Goal: Task Accomplishment & Management: Complete application form

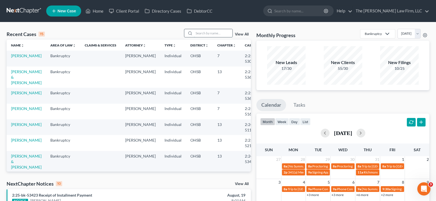
click at [199, 33] on input "search" at bounding box center [213, 33] width 39 height 8
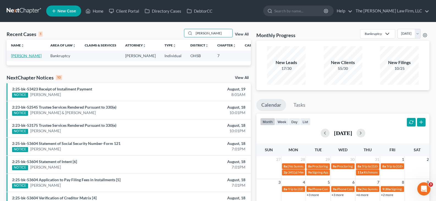
type input "[PERSON_NAME]"
click at [21, 56] on link "[PERSON_NAME]" at bounding box center [26, 55] width 31 height 5
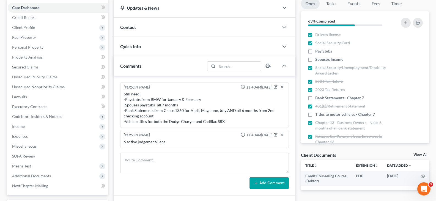
scroll to position [55, 0]
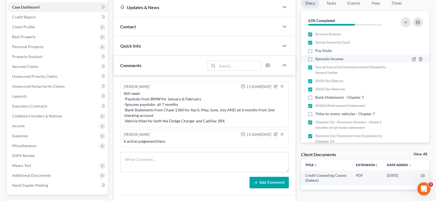
click at [315, 59] on label "Spouse's Income" at bounding box center [329, 59] width 28 height 6
click at [318, 59] on input "Spouse's Income" at bounding box center [320, 58] width 4 height 4
checkbox input "true"
click at [315, 97] on label "Bank Statements - Chapter 7" at bounding box center [339, 98] width 49 height 6
click at [318, 97] on input "Bank Statements - Chapter 7" at bounding box center [320, 97] width 4 height 4
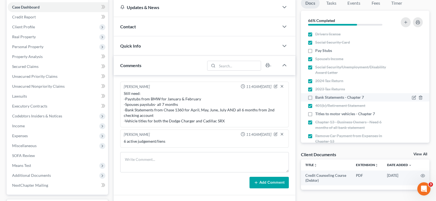
checkbox input "true"
click at [276, 86] on icon "button" at bounding box center [276, 86] width 2 height 2
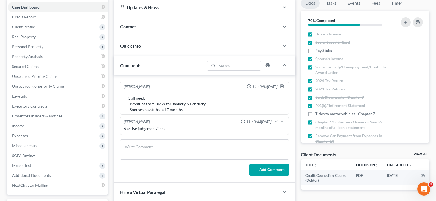
click at [190, 110] on textarea "Still need: -Paystubs from BMW for January & February -Spouses paystubs- all 7 …" at bounding box center [205, 101] width 162 height 20
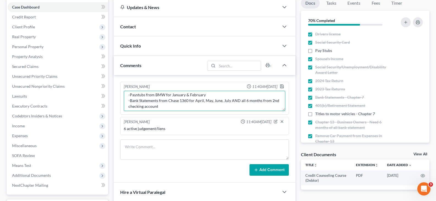
scroll to position [12, 0]
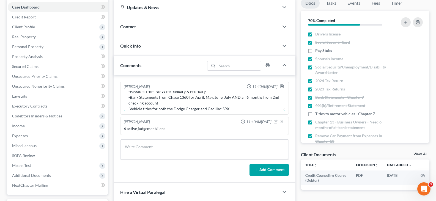
click at [162, 103] on textarea "Still need: -Paystubs from BMW for January & February -Bank Statements from Cha…" at bounding box center [205, 101] width 162 height 20
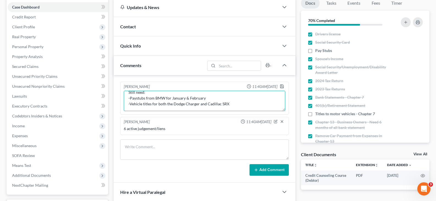
scroll to position [6, 0]
type textarea "Still need: -Paystubs from BMW for January & February -Vehicle titles for both …"
click at [282, 88] on icon "button" at bounding box center [282, 86] width 4 height 4
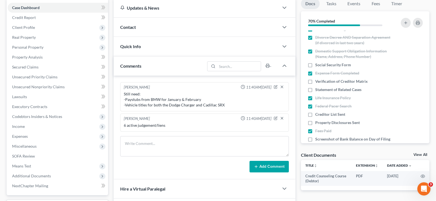
scroll to position [55, 0]
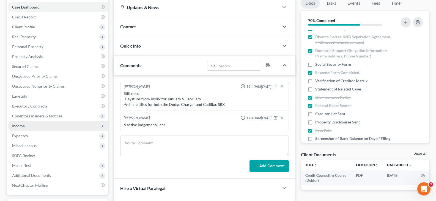
click at [15, 126] on span "Income" at bounding box center [18, 126] width 13 height 5
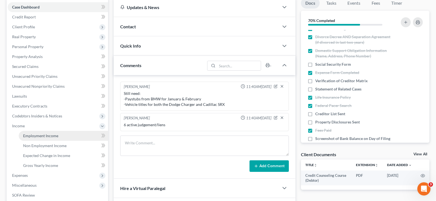
click at [27, 135] on span "Employment Income" at bounding box center [40, 136] width 35 height 5
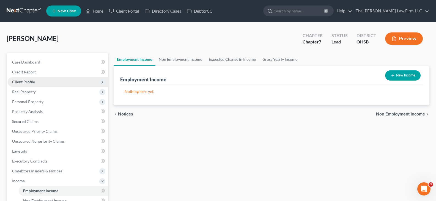
click at [26, 82] on span "Client Profile" at bounding box center [23, 82] width 23 height 5
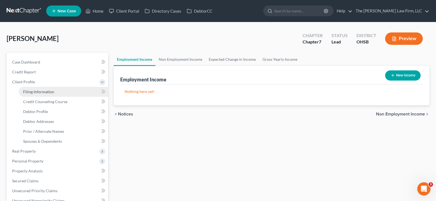
click at [37, 93] on span "Filing Information" at bounding box center [38, 91] width 31 height 5
select select "1"
select select "0"
select select "36"
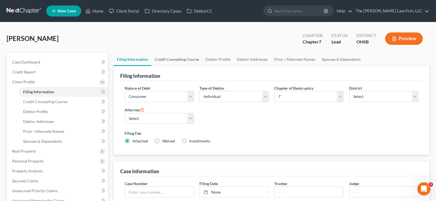
click at [173, 59] on link "Credit Counseling Course" at bounding box center [176, 59] width 51 height 13
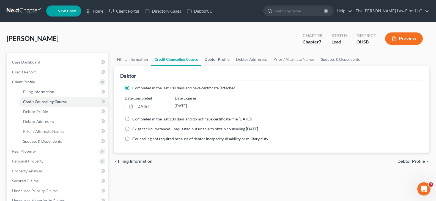
click at [214, 60] on link "Debtor Profile" at bounding box center [217, 59] width 31 height 13
select select "1"
select select "2"
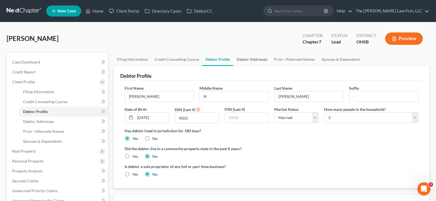
click at [244, 61] on link "Debtor Addresses" at bounding box center [251, 59] width 37 height 13
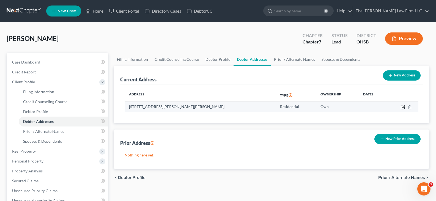
click at [403, 107] on icon "button" at bounding box center [403, 106] width 2 height 2
select select "36"
select select "0"
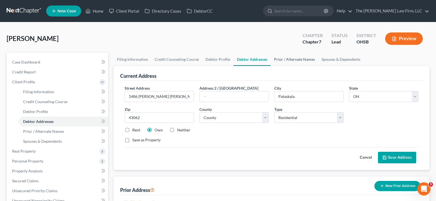
click at [294, 60] on link "Prior / Alternate Names" at bounding box center [295, 59] width 48 height 13
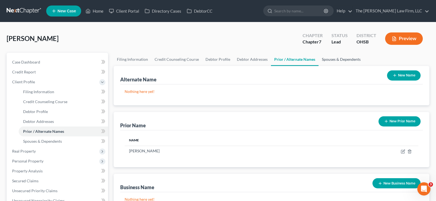
click at [325, 60] on link "Spouses & Dependents" at bounding box center [341, 59] width 45 height 13
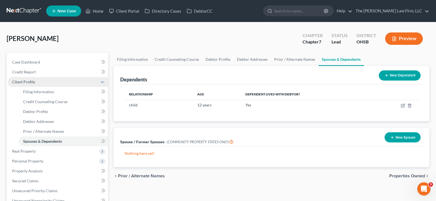
click at [49, 84] on span "Client Profile" at bounding box center [58, 82] width 100 height 10
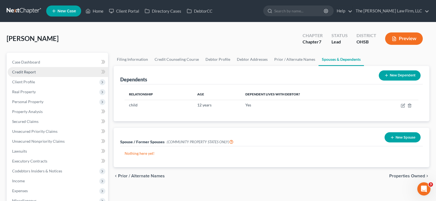
click at [44, 73] on link "Credit Report" at bounding box center [58, 72] width 100 height 10
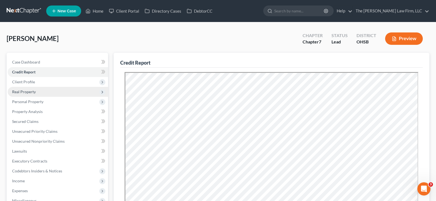
click at [44, 92] on span "Real Property" at bounding box center [58, 92] width 100 height 10
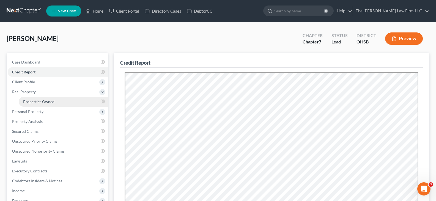
click at [49, 103] on span "Properties Owned" at bounding box center [38, 101] width 31 height 5
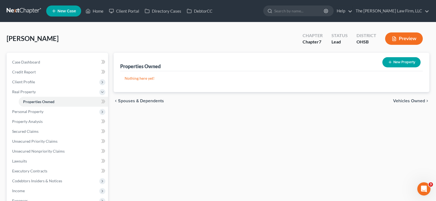
click at [391, 62] on icon "button" at bounding box center [390, 62] width 4 height 4
select select "36"
select select "44"
select select "0"
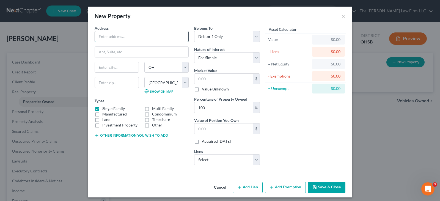
click at [132, 36] on input "text" at bounding box center [142, 36] width 94 height 10
click at [117, 38] on input "text" at bounding box center [142, 36] width 94 height 10
type input "1486 [PERSON_NAME] [PERSON_NAME] drive"
click at [121, 81] on input "text" at bounding box center [117, 82] width 44 height 11
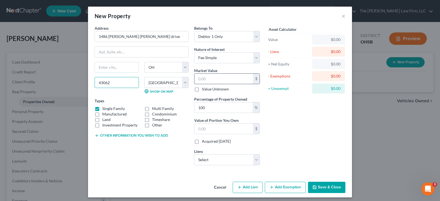
type input "43062"
type input "Pataskala"
click at [196, 77] on input "text" at bounding box center [224, 79] width 59 height 10
type input "3"
type input "3.00"
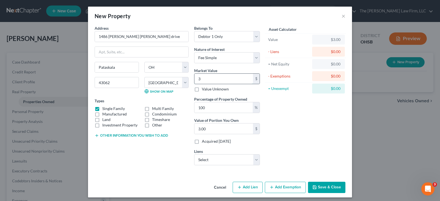
type input "37"
type input "37.00"
type input "371"
type input "371.00"
type input "3712"
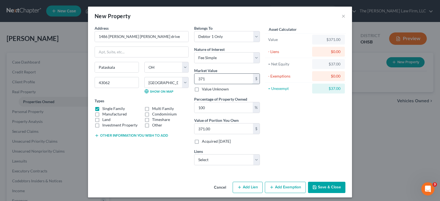
type input "3,712.00"
type input "3,7120"
type input "37,120.00"
type input "37,1200"
type input "371,200.00"
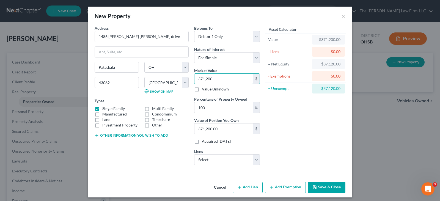
type input "371,200"
click at [318, 187] on button "Save & Close" at bounding box center [326, 188] width 37 height 12
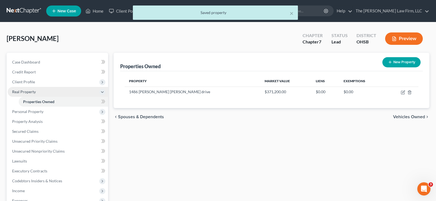
click at [46, 94] on span "Real Property" at bounding box center [58, 92] width 100 height 10
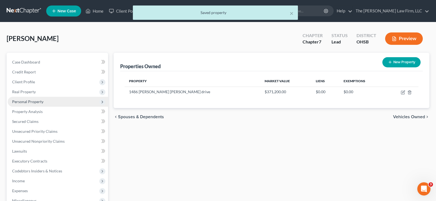
click at [42, 103] on span "Personal Property" at bounding box center [27, 101] width 31 height 5
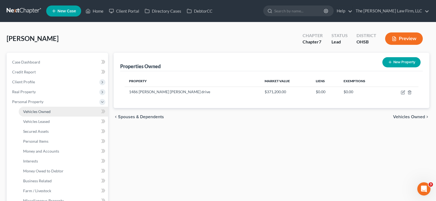
click at [42, 111] on span "Vehicles Owned" at bounding box center [37, 111] width 28 height 5
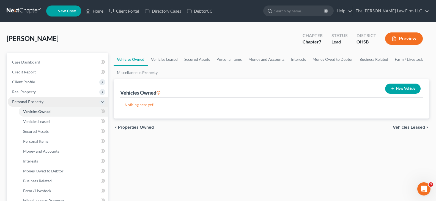
click at [47, 103] on span "Personal Property" at bounding box center [58, 102] width 100 height 10
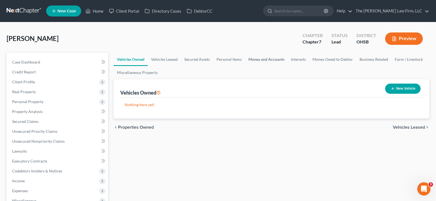
click at [256, 60] on link "Money and Accounts" at bounding box center [266, 59] width 43 height 13
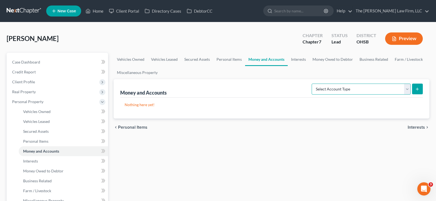
click at [408, 91] on select "Select Account Type Brokerage Cash on Hand Certificates of Deposit Checking Acc…" at bounding box center [361, 89] width 99 height 11
click at [408, 89] on select "Select Account Type Brokerage Cash on Hand Certificates of Deposit Checking Acc…" at bounding box center [361, 89] width 99 height 11
select select "checking"
click at [313, 84] on select "Select Account Type Brokerage Cash on Hand Certificates of Deposit Checking Acc…" at bounding box center [361, 89] width 99 height 11
click at [419, 89] on icon "submit" at bounding box center [417, 89] width 4 height 4
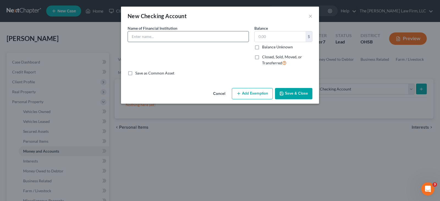
click at [199, 37] on input "text" at bounding box center [188, 36] width 121 height 10
type input "BMI"
click at [284, 94] on icon "button" at bounding box center [282, 93] width 4 height 4
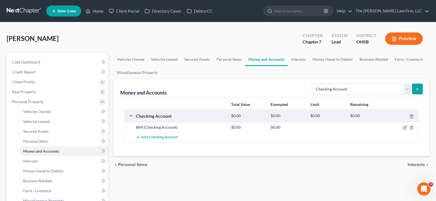
click at [417, 89] on line "submit" at bounding box center [418, 89] width 2 height 0
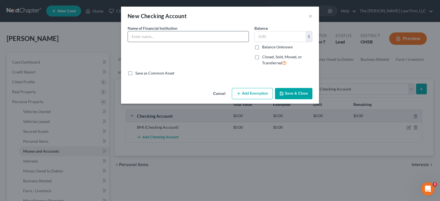
click at [184, 38] on input "text" at bounding box center [188, 36] width 121 height 10
type input "Chase 1360"
click at [292, 93] on button "Save & Close" at bounding box center [293, 94] width 37 height 12
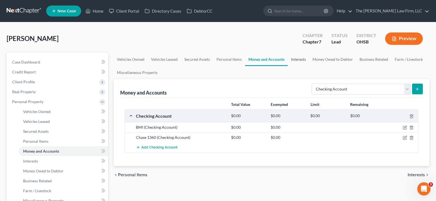
click at [296, 60] on link "Interests" at bounding box center [298, 59] width 21 height 13
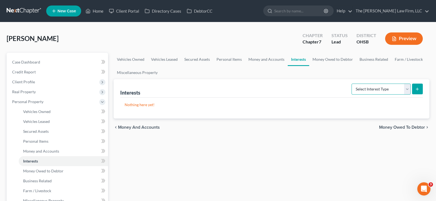
click at [409, 90] on select "Select Interest Type 401K Annuity Bond Education IRA Government Bond Government…" at bounding box center [381, 89] width 59 height 11
select select "other_retirement_plan"
click at [352, 84] on select "Select Interest Type 401K Annuity Bond Education IRA Government Bond Government…" at bounding box center [381, 89] width 59 height 11
click at [417, 91] on icon "submit" at bounding box center [417, 89] width 4 height 4
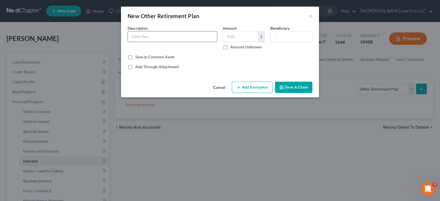
click at [191, 37] on input "text" at bounding box center [172, 36] width 89 height 10
type input "Retirement Savings Plan-BMW"
click at [227, 38] on input "text" at bounding box center [240, 36] width 35 height 10
type input "1,795.09"
click at [295, 87] on button "Save & Close" at bounding box center [293, 88] width 37 height 12
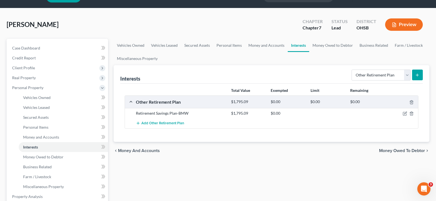
scroll to position [28, 0]
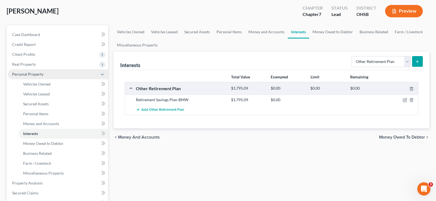
click at [47, 76] on span "Personal Property" at bounding box center [58, 74] width 100 height 10
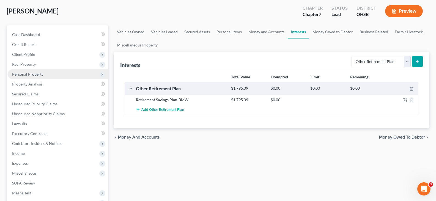
click at [43, 75] on span "Personal Property" at bounding box center [58, 74] width 100 height 10
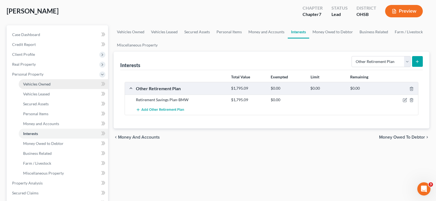
click at [45, 84] on span "Vehicles Owned" at bounding box center [37, 84] width 28 height 5
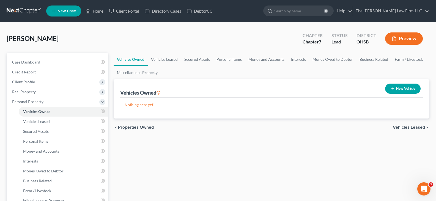
click at [391, 88] on icon "button" at bounding box center [393, 88] width 4 height 4
select select "0"
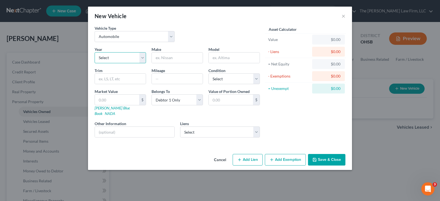
click at [142, 59] on select "Select 2026 2025 2024 2023 2022 2021 2020 2019 2018 2017 2016 2015 2014 2013 20…" at bounding box center [120, 57] width 51 height 11
select select "11"
click at [95, 52] on select "Select 2026 2025 2024 2023 2022 2021 2020 2019 2018 2017 2016 2015 2014 2013 20…" at bounding box center [120, 57] width 51 height 11
click at [176, 57] on input "text" at bounding box center [177, 58] width 51 height 10
type input "Dodge"
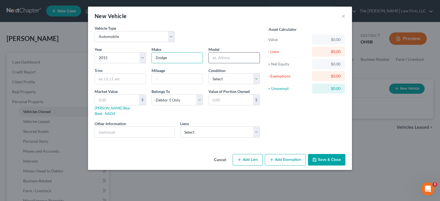
click at [231, 58] on input "text" at bounding box center [234, 58] width 51 height 10
type input "Charger"
click at [107, 79] on input "text" at bounding box center [120, 79] width 51 height 10
click at [127, 80] on input "text" at bounding box center [120, 79] width 51 height 10
type input "STX"
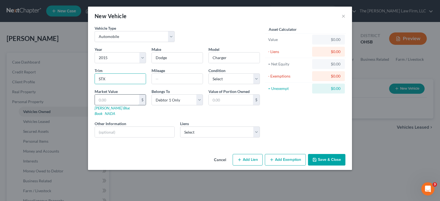
click at [129, 100] on input "text" at bounding box center [117, 100] width 44 height 10
type input "1"
type input "1.00"
type input "11"
type input "11.00"
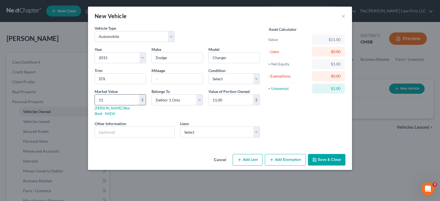
type input "114"
type input "114.00"
type input "1145"
type input "1,145.00"
type input "11450"
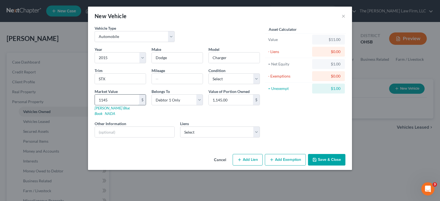
type input "11,450.00"
type input "11,450"
click at [175, 77] on input "text" at bounding box center [177, 79] width 51 height 10
click at [162, 77] on input "text" at bounding box center [177, 79] width 51 height 10
type input "130000"
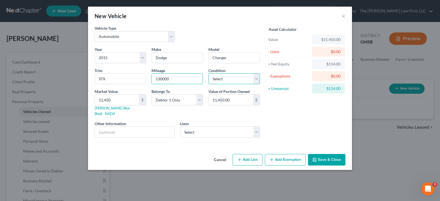
click at [255, 80] on select "Select Excellent Very Good Good Fair Poor" at bounding box center [234, 79] width 51 height 11
select select "2"
click at [209, 74] on select "Select Excellent Very Good Good Fair Poor" at bounding box center [234, 79] width 51 height 11
click at [322, 155] on button "Save & Close" at bounding box center [326, 160] width 37 height 12
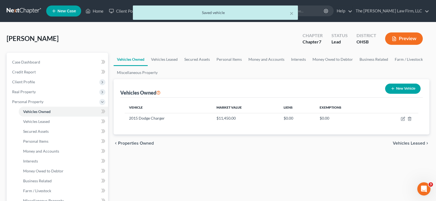
click at [393, 89] on icon "button" at bounding box center [393, 88] width 4 height 4
select select "0"
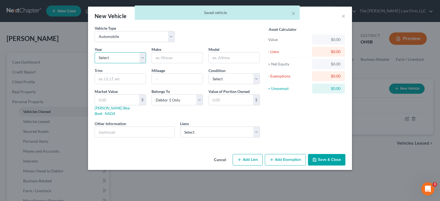
click at [143, 61] on select "Select 2026 2025 2024 2023 2022 2021 2020 2019 2018 2017 2016 2015 2014 2013 20…" at bounding box center [120, 57] width 51 height 11
select select "11"
click at [95, 52] on select "Select 2026 2025 2024 2023 2022 2021 2020 2019 2018 2017 2016 2015 2014 2013 20…" at bounding box center [120, 57] width 51 height 11
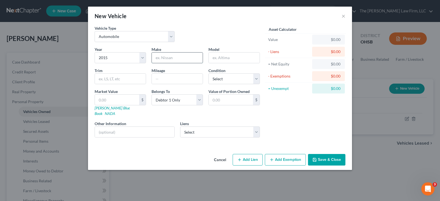
click at [165, 57] on input "text" at bounding box center [177, 58] width 51 height 10
type input "Cadillac"
click at [214, 57] on input "text" at bounding box center [234, 58] width 51 height 10
type input "SRX"
click at [135, 79] on input "text" at bounding box center [120, 79] width 51 height 10
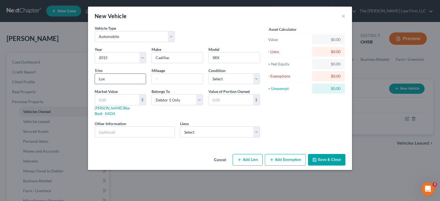
click at [108, 79] on input "Lux" at bounding box center [120, 79] width 51 height 10
type input "Luxury edition"
click at [121, 101] on input "text" at bounding box center [117, 100] width 44 height 10
type input "1"
type input "1.00"
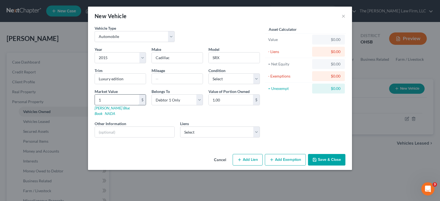
type input "11"
type input "11.00"
type input "113"
type input "113.00"
type input "1137"
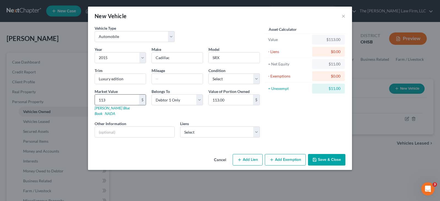
type input "1,137.00"
type input "1,1375"
type input "11,375.00"
type input "11,375"
click at [174, 78] on input "text" at bounding box center [177, 79] width 51 height 10
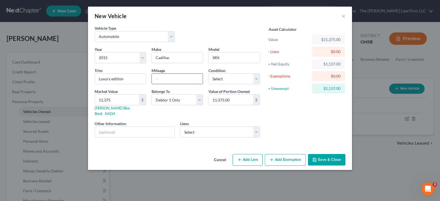
click at [163, 76] on input "text" at bounding box center [177, 79] width 51 height 10
type input "95000"
click at [258, 80] on select "Select Excellent Very Good Good Fair Poor" at bounding box center [234, 79] width 51 height 11
select select "2"
click at [209, 74] on select "Select Excellent Very Good Good Fair Poor" at bounding box center [234, 79] width 51 height 11
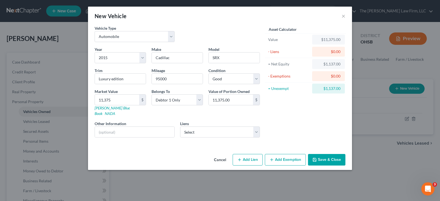
click at [319, 154] on button "Save & Close" at bounding box center [326, 160] width 37 height 12
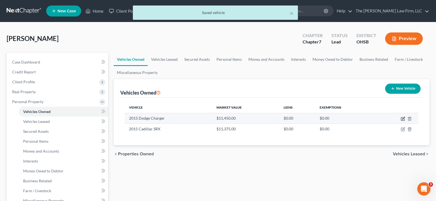
click at [403, 119] on icon "button" at bounding box center [403, 118] width 2 height 2
select select "0"
select select "11"
select select "2"
select select "0"
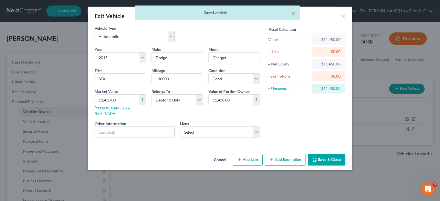
click at [333, 155] on button "Save & Close" at bounding box center [326, 160] width 37 height 12
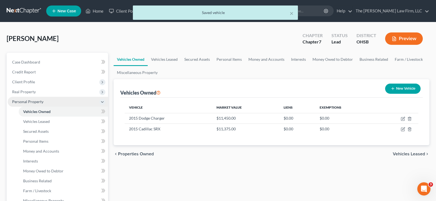
click at [51, 104] on span "Personal Property" at bounding box center [58, 102] width 100 height 10
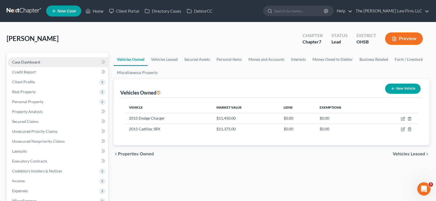
click at [32, 61] on span "Case Dashboard" at bounding box center [26, 62] width 28 height 5
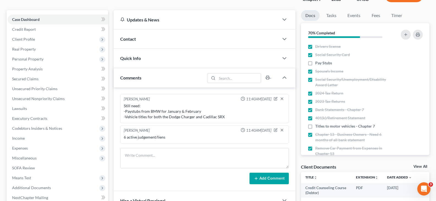
scroll to position [55, 0]
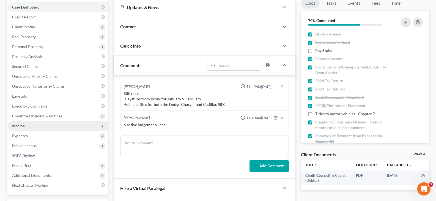
click at [18, 127] on span "Income" at bounding box center [18, 126] width 13 height 5
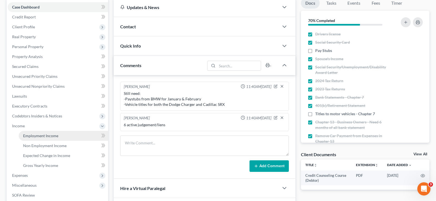
click at [27, 136] on span "Employment Income" at bounding box center [40, 136] width 35 height 5
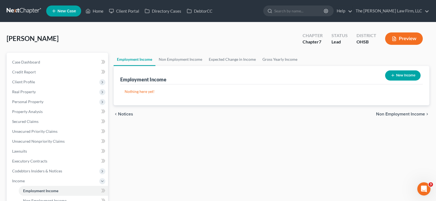
click at [393, 76] on icon "button" at bounding box center [393, 75] width 4 height 4
select select "0"
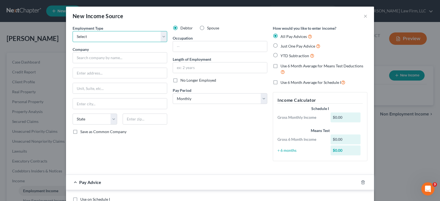
click at [162, 37] on select "Select Full or [DEMOGRAPHIC_DATA] Employment Self Employment" at bounding box center [120, 36] width 95 height 11
select select "0"
click at [73, 31] on select "Select Full or [DEMOGRAPHIC_DATA] Employment Self Employment" at bounding box center [120, 36] width 95 height 11
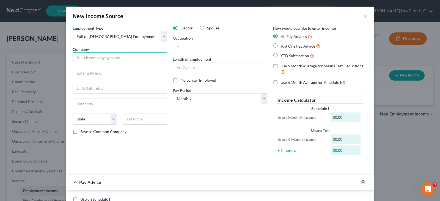
click at [95, 57] on input "text" at bounding box center [120, 57] width 95 height 11
type input "UKG 1st Source Employee Management"
click at [93, 74] on input "text" at bounding box center [120, 73] width 94 height 10
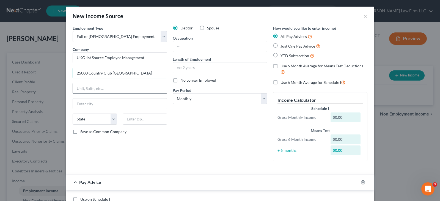
type input "25000 Country Club [GEOGRAPHIC_DATA]"
click at [94, 88] on input "text" at bounding box center [120, 88] width 94 height 10
type input "Suite 255"
click at [127, 119] on input "text" at bounding box center [145, 119] width 45 height 11
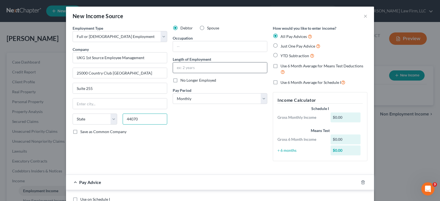
type input "44070"
click at [184, 64] on input "text" at bounding box center [220, 67] width 94 height 10
type input "North Olmsted"
select select "36"
click at [183, 45] on input "text" at bounding box center [220, 46] width 94 height 10
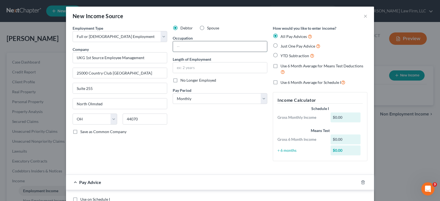
click at [211, 48] on input "text" at bounding box center [220, 46] width 94 height 10
type input "[MEDICAL_DATA]"
click at [212, 70] on input "text" at bounding box center [220, 67] width 94 height 10
type input "2 months"
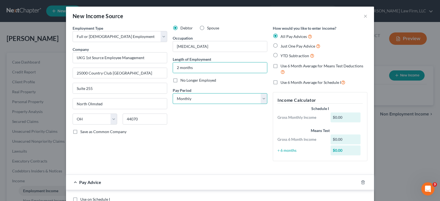
click at [262, 98] on select "Select Monthly Twice Monthly Every Other Week Weekly" at bounding box center [220, 98] width 95 height 11
select select "2"
click at [173, 93] on select "Select Monthly Twice Monthly Every Other Week Weekly" at bounding box center [220, 98] width 95 height 11
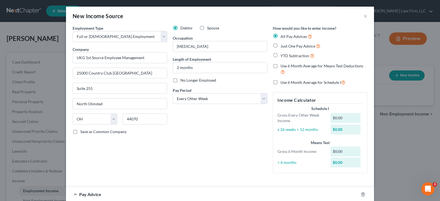
click at [281, 55] on label "YTD Subtraction" at bounding box center [298, 56] width 34 height 6
click at [283, 55] on input "YTD Subtraction" at bounding box center [285, 55] width 4 height 4
radio input "true"
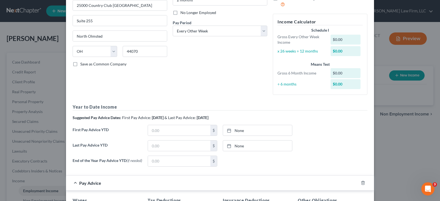
scroll to position [83, 0]
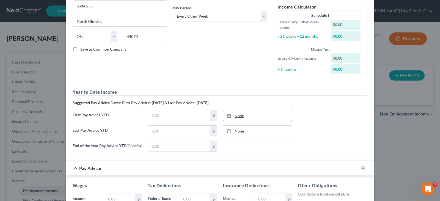
click at [228, 116] on icon at bounding box center [229, 116] width 4 height 4
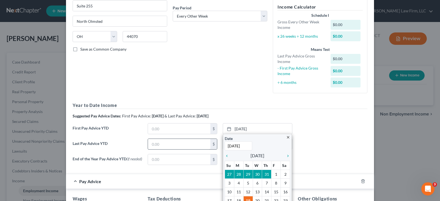
type input "[DATE]"
click at [203, 143] on input "text" at bounding box center [179, 144] width 62 height 10
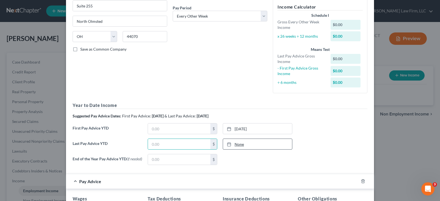
click at [228, 144] on icon at bounding box center [229, 144] width 4 height 4
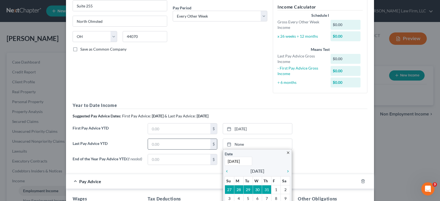
type input "[DATE]"
click at [202, 145] on input "text" at bounding box center [179, 144] width 62 height 10
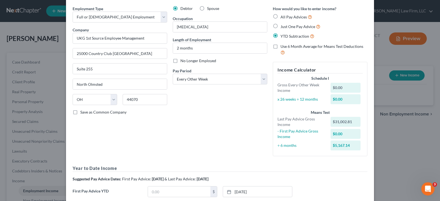
scroll to position [0, 0]
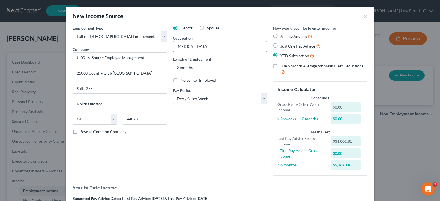
type input "31,002.81"
click at [186, 48] on input "[MEDICAL_DATA]" at bounding box center [220, 46] width 94 height 10
drag, startPoint x: 186, startPoint y: 48, endPoint x: 182, endPoint y: 47, distance: 4.2
click at [182, 47] on input "[MEDICAL_DATA]" at bounding box center [220, 46] width 94 height 10
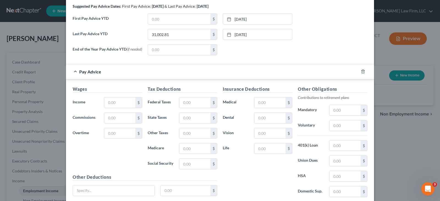
scroll to position [193, 0]
type input "LPN"
click at [106, 105] on input "text" at bounding box center [119, 102] width 31 height 10
type input "2,316.44"
click at [196, 106] on input "text" at bounding box center [194, 102] width 31 height 10
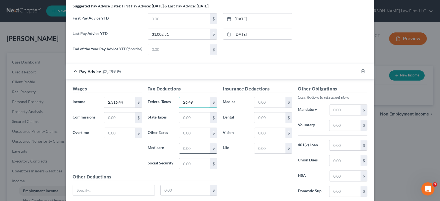
type input "26.49"
click at [204, 152] on input "text" at bounding box center [194, 148] width 31 height 10
type input "33.59"
click at [193, 167] on input "text" at bounding box center [194, 164] width 31 height 10
type input "143.62"
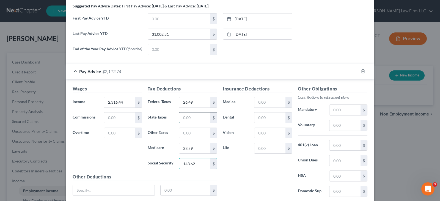
click at [184, 119] on input "text" at bounding box center [194, 118] width 31 height 10
type input "55.58"
click at [182, 134] on input "text" at bounding box center [194, 133] width 31 height 10
type input "39.97"
click at [124, 192] on input "text" at bounding box center [114, 190] width 82 height 10
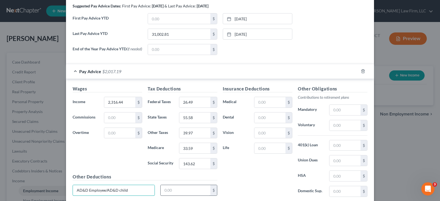
type input "AD&D Employee/AD&D child"
click at [173, 192] on input "text" at bounding box center [186, 190] width 50 height 10
type input "0.80"
click at [260, 149] on input "text" at bounding box center [270, 148] width 31 height 10
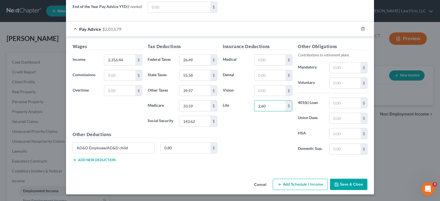
scroll to position [236, 0]
type input "2.60"
click at [75, 159] on icon "button" at bounding box center [75, 160] width 4 height 4
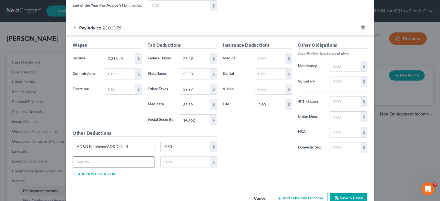
click at [81, 164] on input "text" at bounding box center [114, 162] width 82 height 10
type input "STD-13 weeks"
click at [163, 165] on input "text" at bounding box center [186, 162] width 50 height 10
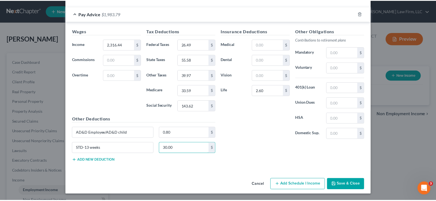
scroll to position [252, 0]
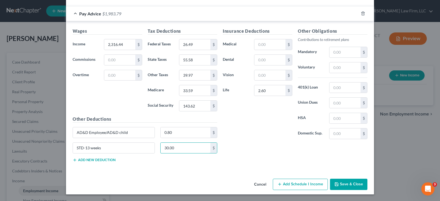
type input "30.00"
click at [339, 184] on button "Save & Close" at bounding box center [348, 185] width 37 height 12
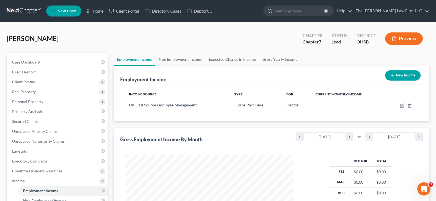
scroll to position [99, 178]
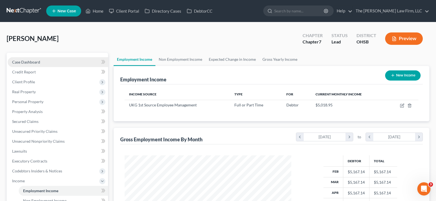
drag, startPoint x: 28, startPoint y: 64, endPoint x: 40, endPoint y: 64, distance: 11.8
click at [28, 64] on span "Case Dashboard" at bounding box center [26, 62] width 28 height 5
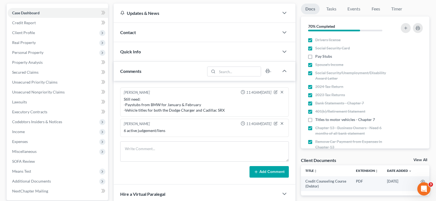
scroll to position [83, 0]
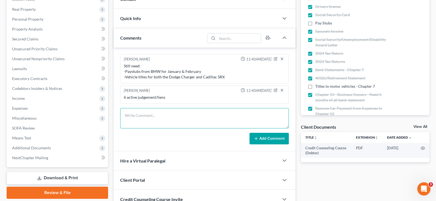
click at [187, 116] on textarea at bounding box center [204, 118] width 169 height 20
paste textarea "I am working with BMW HR this morning to get paystubs. Also I work 12 hr shifts…"
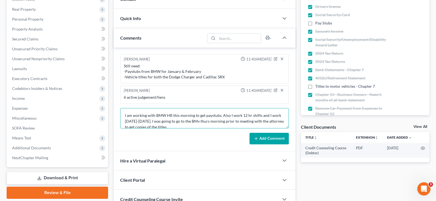
scroll to position [1, 0]
type textarea "I am working with BMW HR this morning to get paystubs. Also I work 12 hr shifts…"
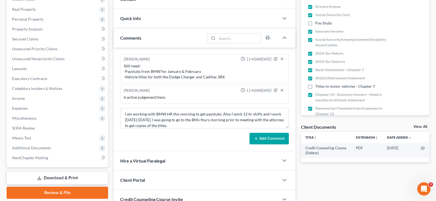
click at [265, 138] on button "Add Comment" at bounding box center [269, 139] width 39 height 12
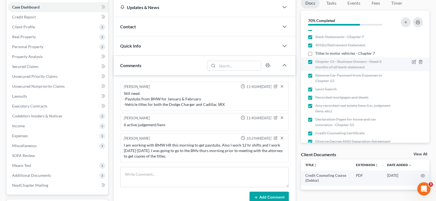
scroll to position [55, 0]
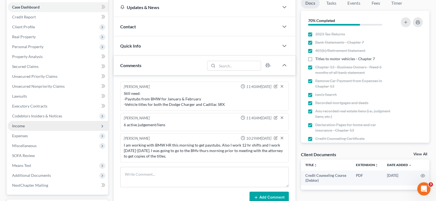
click at [23, 126] on span "Income" at bounding box center [18, 126] width 13 height 5
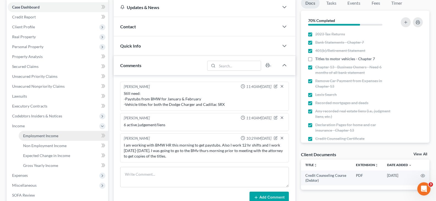
click at [29, 136] on span "Employment Income" at bounding box center [40, 136] width 35 height 5
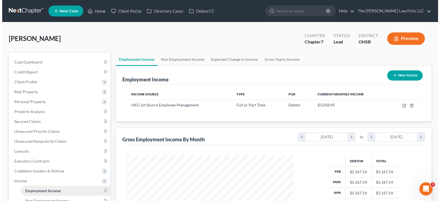
scroll to position [99, 178]
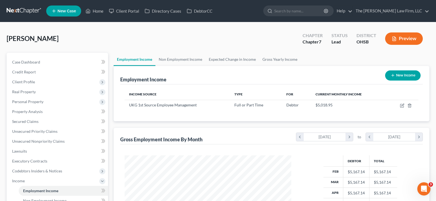
click at [393, 74] on icon "button" at bounding box center [393, 75] width 4 height 4
select select "0"
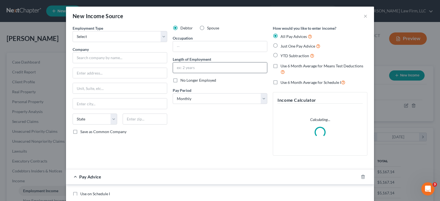
scroll to position [99, 180]
click at [140, 36] on select "Select Full or [DEMOGRAPHIC_DATA] Employment Self Employment" at bounding box center [120, 36] width 95 height 11
select select "0"
click at [73, 31] on select "Select Full or [DEMOGRAPHIC_DATA] Employment Self Employment" at bounding box center [120, 36] width 95 height 11
click at [207, 28] on label "Spouse" at bounding box center [213, 28] width 12 height 6
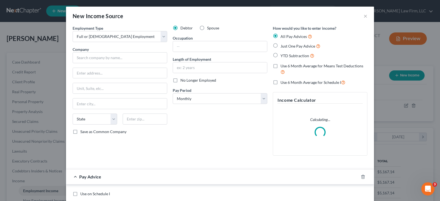
click at [210, 28] on input "Spouse" at bounding box center [212, 27] width 4 height 4
radio input "true"
click at [152, 59] on input "text" at bounding box center [120, 57] width 95 height 11
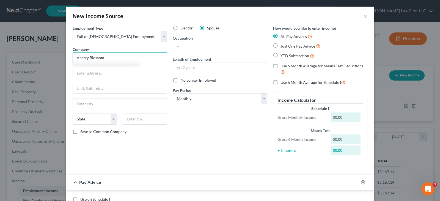
click at [78, 58] on input "Vherry Blossom" at bounding box center [120, 57] width 95 height 11
type input "Cherry Blossom"
click at [88, 74] on input "text" at bounding box center [120, 73] width 94 height 10
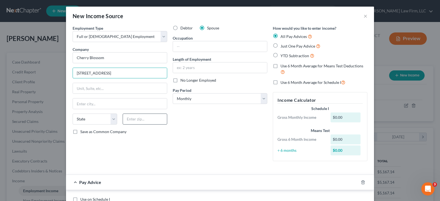
type input "[STREET_ADDRESS]"
click at [143, 120] on input "text" at bounding box center [145, 119] width 45 height 11
type input "43213"
click at [189, 68] on input "text" at bounding box center [220, 67] width 94 height 10
type input "Columbus"
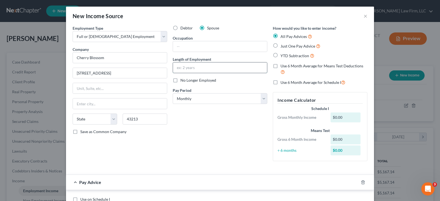
select select "36"
click at [192, 98] on select "Select Monthly Twice Monthly Every Other Week Weekly" at bounding box center [220, 98] width 95 height 11
select select "2"
click at [173, 93] on select "Select Monthly Twice Monthly Every Other Week Weekly" at bounding box center [220, 98] width 95 height 11
click at [281, 55] on label "YTD Subtraction" at bounding box center [298, 56] width 34 height 6
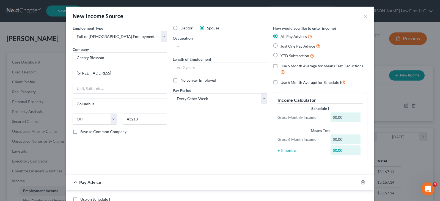
click at [283, 55] on input "YTD Subtraction" at bounding box center [285, 55] width 4 height 4
radio input "true"
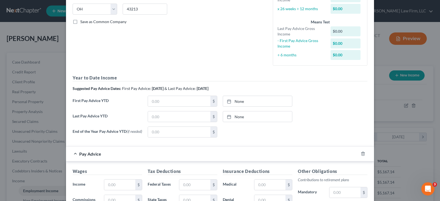
scroll to position [138, 0]
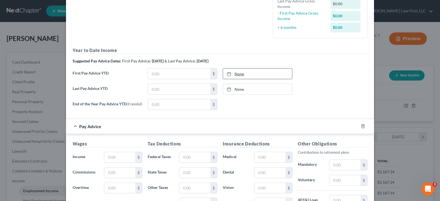
click at [228, 74] on line at bounding box center [229, 74] width 3 height 0
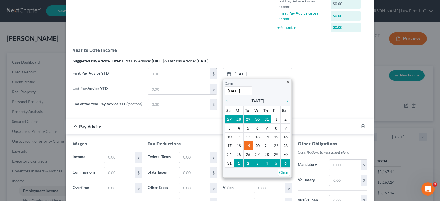
type input "[DATE]"
click at [198, 72] on input "text" at bounding box center [179, 74] width 62 height 10
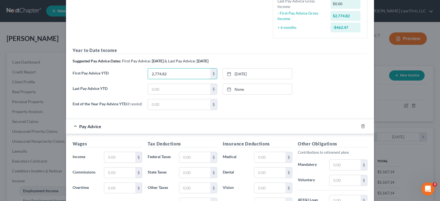
type input "2,774.82"
click at [227, 89] on icon at bounding box center [229, 89] width 4 height 4
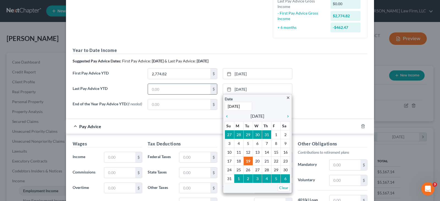
type input "[DATE]"
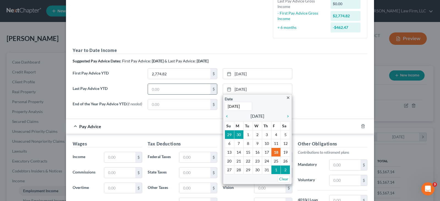
click at [193, 88] on input "text" at bounding box center [179, 89] width 62 height 10
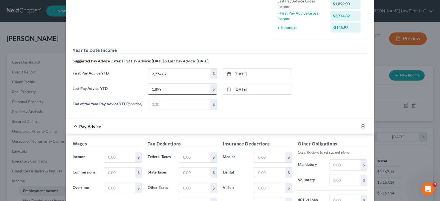
click at [183, 89] on input "1,899" at bounding box center [179, 89] width 62 height 10
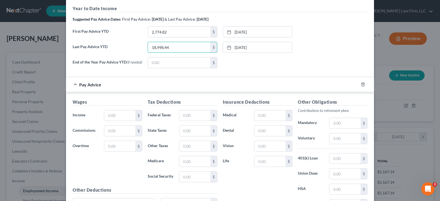
scroll to position [193, 0]
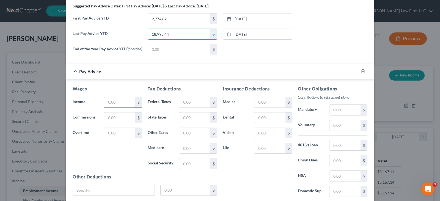
type input "18,998.44"
click at [125, 103] on input "text" at bounding box center [119, 102] width 31 height 10
type input "1,823.10"
click at [181, 165] on input "text" at bounding box center [194, 164] width 31 height 10
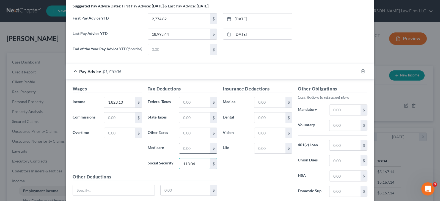
type input "113.04"
click at [183, 150] on input "text" at bounding box center [194, 148] width 31 height 10
type input "26.44"
click at [186, 119] on input "text" at bounding box center [194, 118] width 31 height 10
type input "39.33"
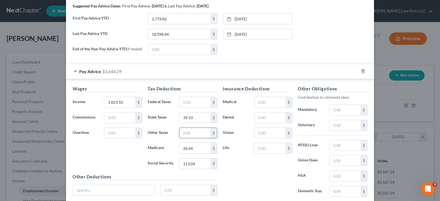
click at [186, 135] on input "text" at bounding box center [194, 133] width 31 height 10
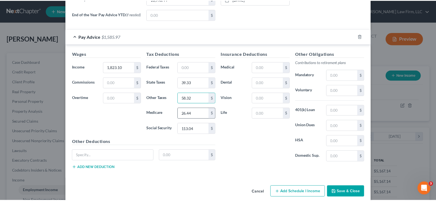
scroll to position [236, 0]
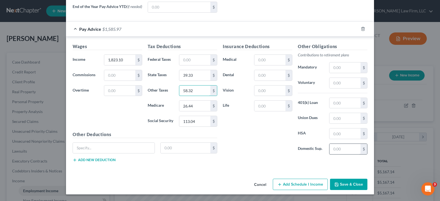
type input "58.32"
click at [334, 150] on input "text" at bounding box center [345, 149] width 31 height 10
type input "302.07"
click at [343, 184] on button "Save & Close" at bounding box center [348, 185] width 37 height 12
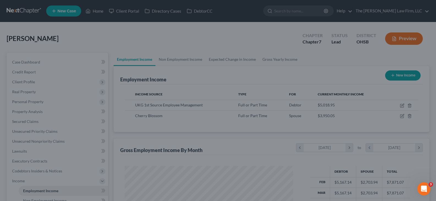
scroll to position [275202, 275123]
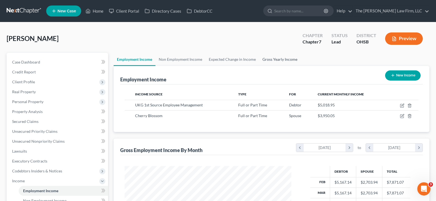
click at [273, 59] on link "Gross Yearly Income" at bounding box center [280, 59] width 42 height 13
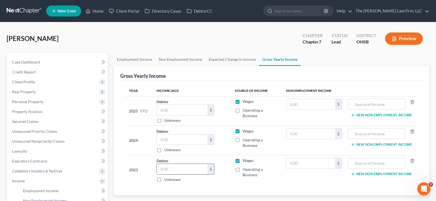
click at [178, 169] on input "text" at bounding box center [182, 169] width 51 height 10
type input "59,555"
click at [181, 139] on input "text" at bounding box center [182, 140] width 51 height 10
type input "39,007"
click at [166, 111] on input "text" at bounding box center [182, 110] width 51 height 10
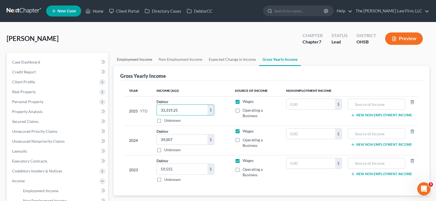
type input "33,319.25"
click at [144, 60] on link "Employment Income" at bounding box center [135, 59] width 42 height 13
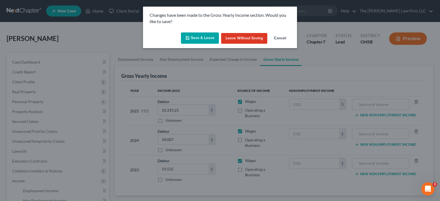
click at [200, 39] on button "Save & Leave" at bounding box center [200, 38] width 38 height 12
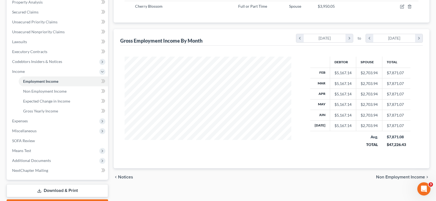
scroll to position [110, 0]
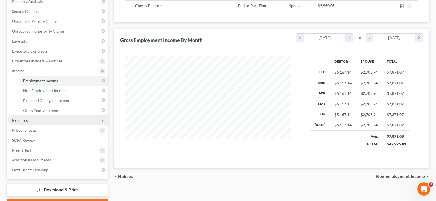
click at [23, 122] on span "Expenses" at bounding box center [20, 120] width 16 height 5
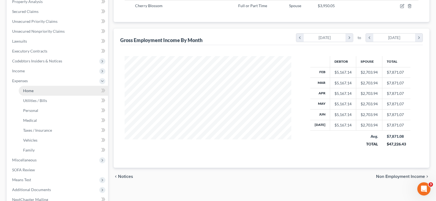
click at [29, 91] on span "Home" at bounding box center [28, 90] width 10 height 5
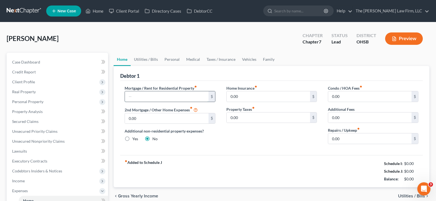
click at [143, 98] on input "text" at bounding box center [166, 96] width 83 height 10
type input "2,033"
click at [336, 99] on input "0.00" at bounding box center [369, 96] width 83 height 10
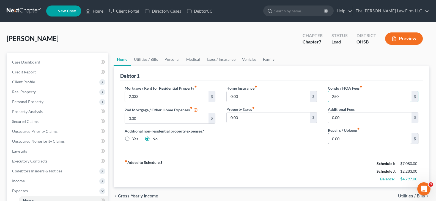
type input "250"
click at [343, 138] on input "0.00" at bounding box center [369, 139] width 83 height 10
type input "200"
click at [148, 59] on link "Utilities / Bills" at bounding box center [146, 59] width 31 height 13
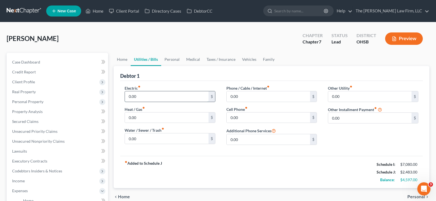
click at [143, 96] on input "0.00" at bounding box center [166, 96] width 83 height 10
type input "200"
click at [144, 117] on input "0.00" at bounding box center [166, 118] width 83 height 10
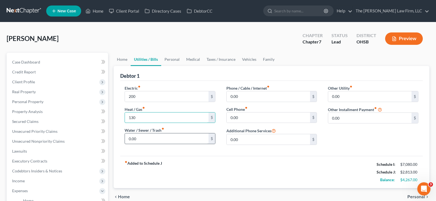
type input "130"
click at [144, 138] on input "0.00" at bounding box center [166, 139] width 83 height 10
type input "160"
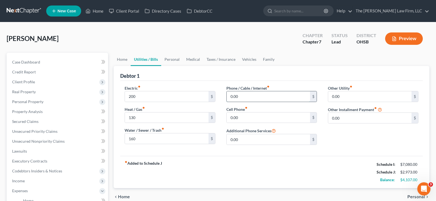
click at [236, 95] on input "0.00" at bounding box center [268, 96] width 83 height 10
type input "60"
click at [257, 119] on input "0.00" at bounding box center [268, 118] width 83 height 10
type input "160"
click at [177, 61] on link "Personal" at bounding box center [172, 59] width 22 height 13
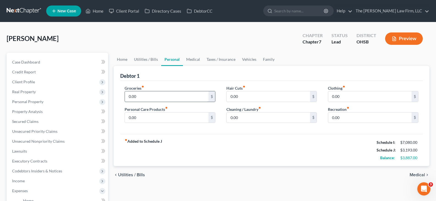
click at [144, 97] on input "0.00" at bounding box center [166, 96] width 83 height 10
type input "600"
click at [142, 119] on input "0.00" at bounding box center [166, 118] width 83 height 10
type input "100"
click at [239, 94] on input "0.00" at bounding box center [268, 96] width 83 height 10
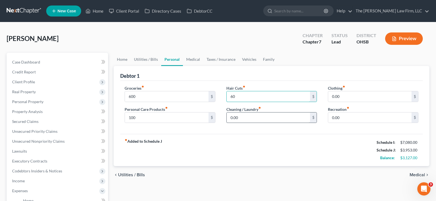
type input "60"
click at [245, 117] on input "0.00" at bounding box center [268, 118] width 83 height 10
type input "80"
click at [340, 97] on input "0.00" at bounding box center [369, 96] width 83 height 10
type input "50"
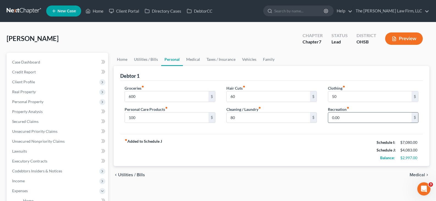
click at [342, 119] on input "0.00" at bounding box center [369, 118] width 83 height 10
type input "60"
click at [246, 60] on link "Vehicles" at bounding box center [249, 59] width 21 height 13
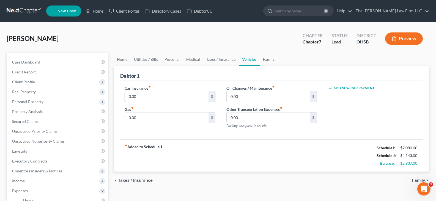
click at [161, 96] on input "0.00" at bounding box center [166, 96] width 83 height 10
type input "207"
click at [160, 120] on input "0.00" at bounding box center [166, 118] width 83 height 10
type input "200"
click at [239, 95] on input "0.00" at bounding box center [268, 96] width 83 height 10
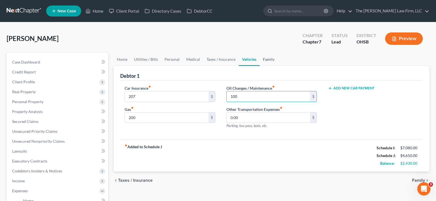
type input "100"
click at [266, 58] on link "Family" at bounding box center [269, 59] width 18 height 13
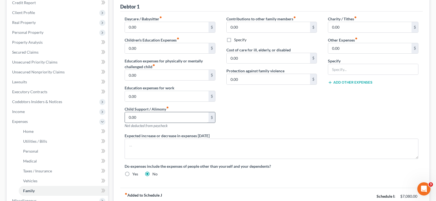
scroll to position [83, 0]
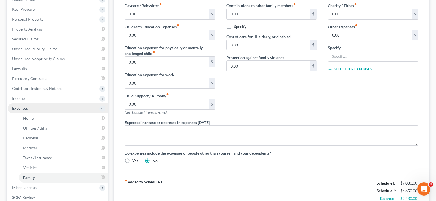
click at [31, 108] on span "Expenses" at bounding box center [58, 109] width 100 height 10
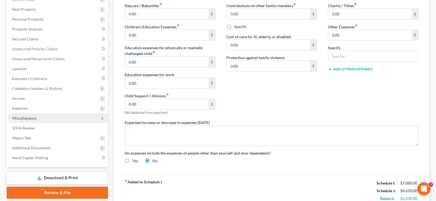
click at [35, 119] on span "Miscellaneous" at bounding box center [24, 118] width 25 height 5
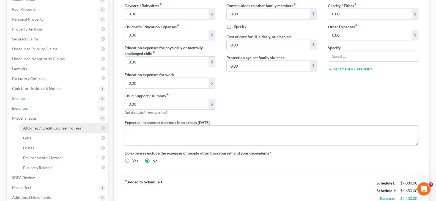
click at [39, 128] on span "Attorney / Credit Counseling Fees" at bounding box center [52, 128] width 58 height 5
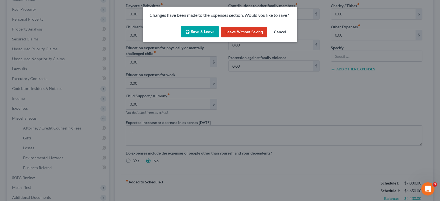
click at [206, 29] on button "Save & Leave" at bounding box center [200, 32] width 38 height 12
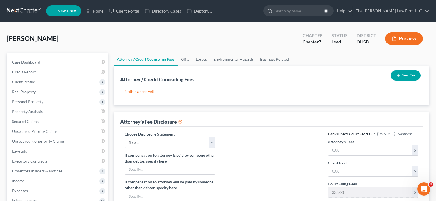
click at [398, 75] on icon "button" at bounding box center [398, 75] width 4 height 4
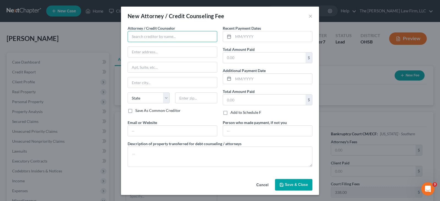
click at [171, 38] on input "text" at bounding box center [173, 36] width 90 height 11
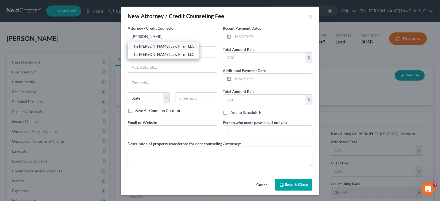
click at [156, 46] on div "The [PERSON_NAME] Law Firm, LLC" at bounding box center [163, 46] width 62 height 6
type input "The [PERSON_NAME] Law Firm, LLC"
type input "[STREET_ADDRESS]"
type input "Suite B1"
type input "Columbus"
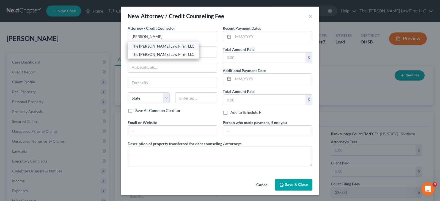
select select "36"
type input "43235"
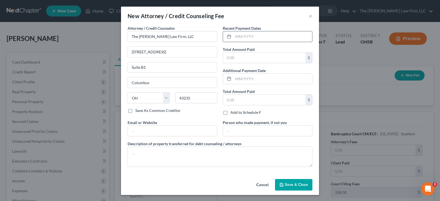
click at [237, 37] on input "text" at bounding box center [272, 36] width 79 height 10
type input "08/2025"
click at [235, 58] on input "text" at bounding box center [264, 58] width 83 height 10
type input "1,285"
click at [183, 131] on input "text" at bounding box center [172, 131] width 89 height 10
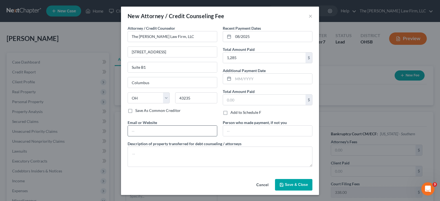
type input "[EMAIL_ADDRESS][DOMAIN_NAME]"
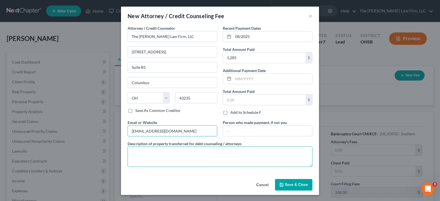
click at [192, 157] on textarea at bounding box center [220, 157] width 185 height 20
type textarea "Attorney Fee"
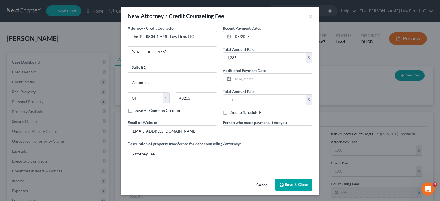
click at [285, 184] on span "Save & Close" at bounding box center [296, 185] width 23 height 5
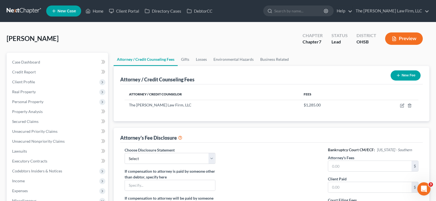
click at [398, 75] on icon "button" at bounding box center [398, 75] width 4 height 4
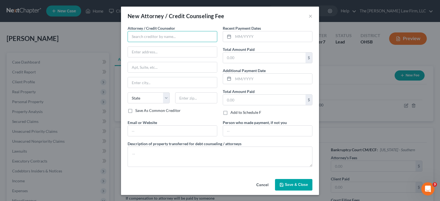
click at [183, 37] on input "text" at bounding box center [173, 36] width 90 height 11
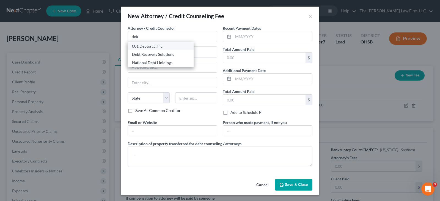
click at [158, 46] on div "001 Debtorcc, Inc." at bounding box center [160, 46] width 57 height 6
type input "001 Debtorcc, Inc."
type input "[STREET_ADDRESS]"
type input "[GEOGRAPHIC_DATA]"
select select "33"
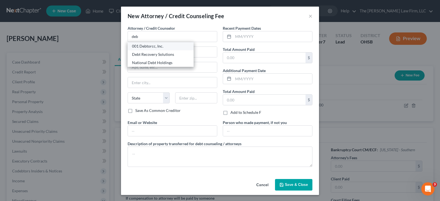
type input "07306"
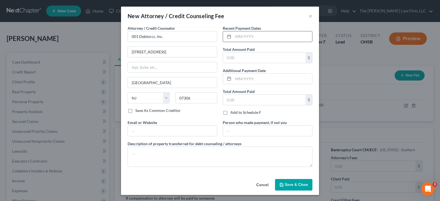
click at [235, 36] on input "text" at bounding box center [272, 36] width 79 height 10
click at [234, 36] on input "text" at bounding box center [272, 36] width 79 height 10
type input "08/2025"
click at [233, 58] on input "text" at bounding box center [264, 58] width 83 height 10
type input "19.95"
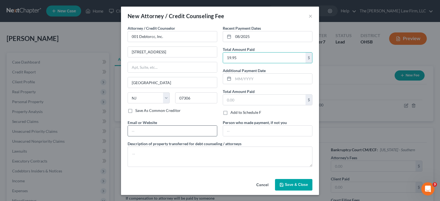
click at [210, 134] on input "text" at bounding box center [172, 131] width 89 height 10
type input "[DOMAIN_NAME]"
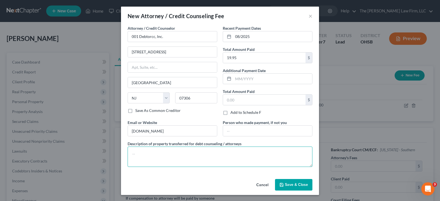
click at [166, 158] on textarea at bounding box center [220, 157] width 185 height 20
type textarea "Credit Counseling Fee"
click at [299, 185] on span "Save & Close" at bounding box center [296, 185] width 23 height 5
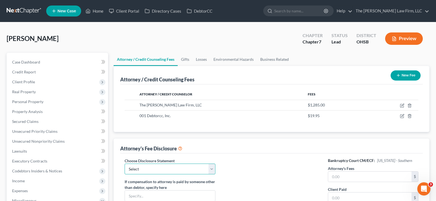
click at [214, 170] on select "Select Disclosure of Compensation" at bounding box center [170, 169] width 91 height 11
select select "0"
click at [125, 164] on select "Select Disclosure of Compensation" at bounding box center [170, 169] width 91 height 11
click at [344, 178] on input "text" at bounding box center [369, 177] width 83 height 10
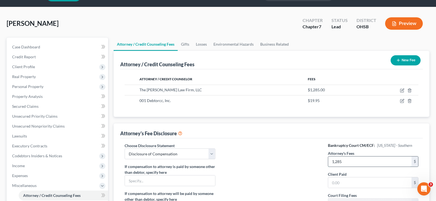
scroll to position [28, 0]
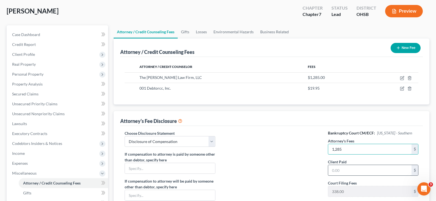
type input "1,285"
click at [336, 171] on input "text" at bounding box center [369, 170] width 83 height 10
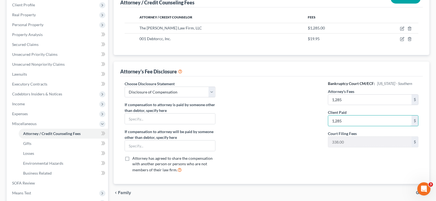
scroll to position [83, 0]
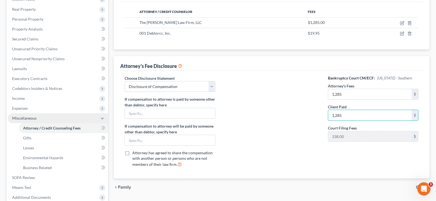
type input "1,285"
click at [40, 119] on span "Miscellaneous" at bounding box center [58, 118] width 100 height 10
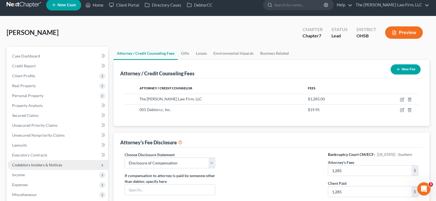
scroll to position [0, 0]
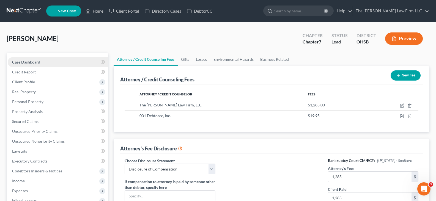
click at [25, 61] on span "Case Dashboard" at bounding box center [26, 62] width 28 height 5
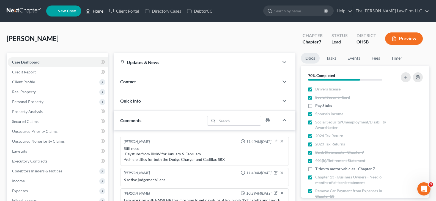
click at [99, 12] on link "Home" at bounding box center [94, 11] width 23 height 10
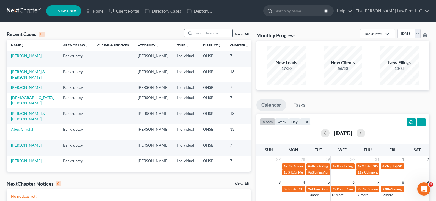
click at [200, 33] on input "search" at bounding box center [213, 33] width 39 height 8
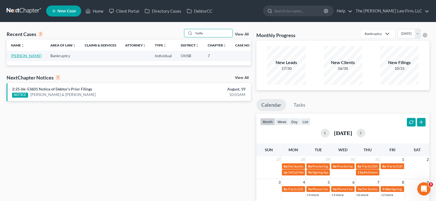
type input "hollo"
click at [21, 56] on link "[PERSON_NAME]" at bounding box center [26, 55] width 31 height 5
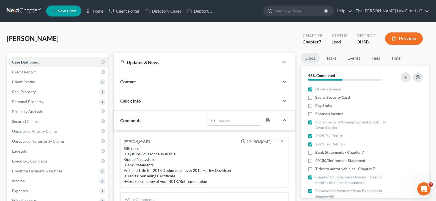
drag, startPoint x: 276, startPoint y: 142, endPoint x: 264, endPoint y: 139, distance: 11.8
click at [276, 142] on icon "button" at bounding box center [276, 142] width 4 height 4
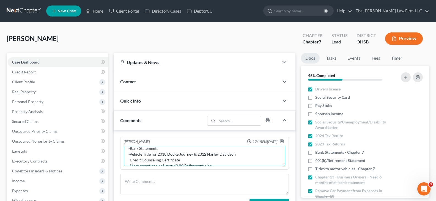
scroll to position [29, 0]
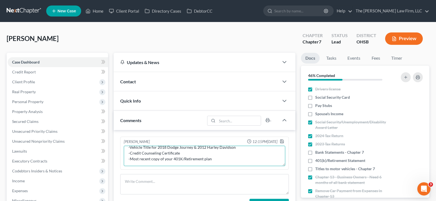
click at [214, 161] on textarea "Still need: -Paystubs 8/21 (once available) -Spouse's paystubs -Bank Statements…" at bounding box center [205, 156] width 162 height 20
click at [167, 154] on textarea "Still need: -Paystubs 8/21 (once available) -Spouse's paystubs -Bank Statements…" at bounding box center [205, 156] width 162 height 20
click at [169, 154] on textarea "Still need: -Paystubs 8/21 (once available) -Spouse's paystubs -Bank Statements…" at bounding box center [205, 156] width 162 height 20
type textarea "Still need: -Paystubs 8/21 (once available) -Spouse's paystubs -Bank Statements…"
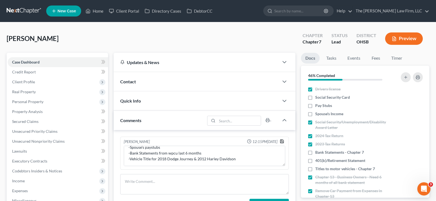
click at [281, 142] on icon "button" at bounding box center [282, 141] width 4 height 4
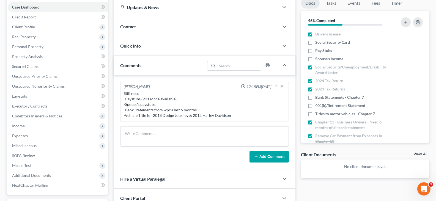
scroll to position [28, 0]
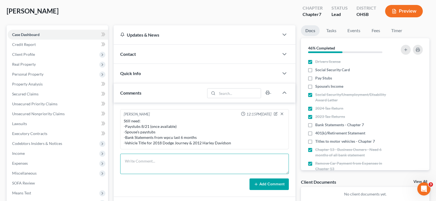
click at [230, 160] on textarea at bounding box center [204, 164] width 169 height 20
paste textarea "My wife won’t haven’t worked in the past two weeks, so she won’t have paystubs …"
type textarea "My wife won’t haven’t worked in the past two weeks, so she won’t have paystubs …"
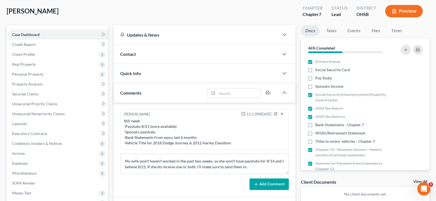
click at [271, 183] on button "Add Comment" at bounding box center [269, 185] width 39 height 12
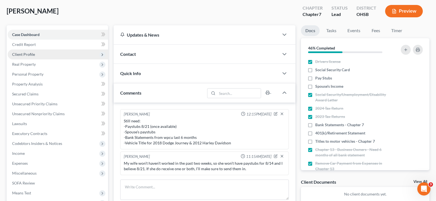
click at [29, 55] on span "Client Profile" at bounding box center [23, 54] width 23 height 5
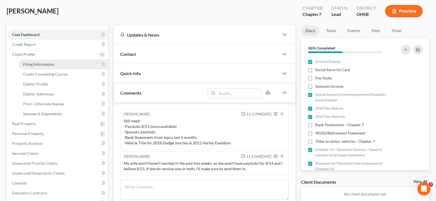
click at [32, 65] on span "Filing Information" at bounding box center [38, 64] width 31 height 5
select select "1"
select select "0"
select select "62"
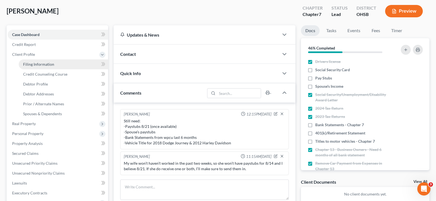
select select "36"
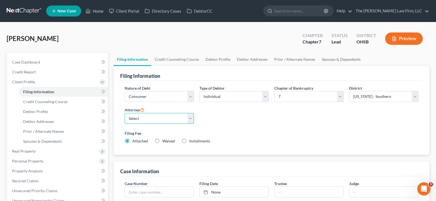
click at [192, 121] on select "Select [PERSON_NAME] - OHSB [PERSON_NAME] - OHNB [PERSON_NAME] - OHSB" at bounding box center [159, 118] width 69 height 11
select select "2"
click at [125, 113] on select "Select [PERSON_NAME] - OHSB [PERSON_NAME] - OHNB [PERSON_NAME] - OHSB" at bounding box center [159, 118] width 69 height 11
click at [182, 60] on link "Credit Counseling Course" at bounding box center [176, 59] width 51 height 13
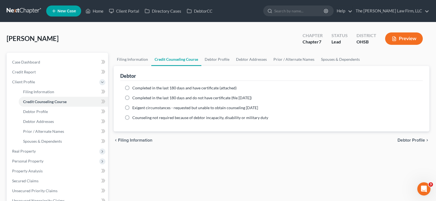
click at [132, 89] on label "Completed in the last 180 days and have certificate (attached)" at bounding box center [184, 88] width 104 height 6
click at [135, 89] on input "Completed in the last 180 days and have certificate (attached)" at bounding box center [137, 87] width 4 height 4
radio input "true"
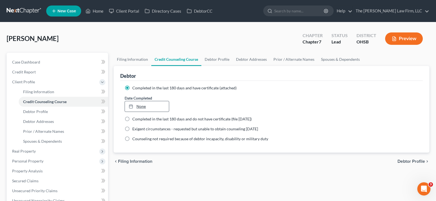
click at [137, 105] on link "None" at bounding box center [147, 106] width 44 height 10
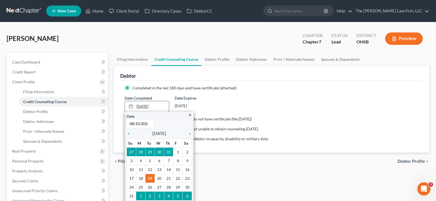
type input "[DATE]"
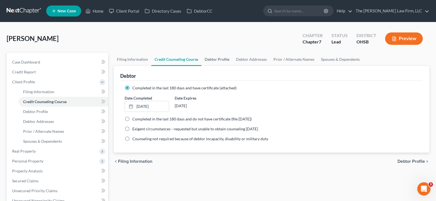
click at [215, 60] on link "Debtor Profile" at bounding box center [217, 59] width 31 height 13
select select "0"
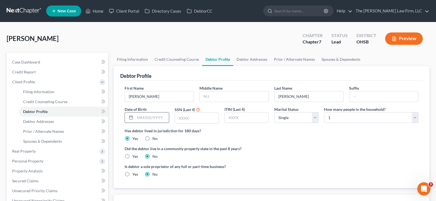
click at [138, 117] on input "text" at bounding box center [152, 118] width 34 height 10
type input "[DATE]"
click at [180, 119] on input "text" at bounding box center [197, 118] width 44 height 10
type input "5971"
click at [315, 120] on select "Select Single Married Separated Divorced Widowed" at bounding box center [296, 117] width 44 height 11
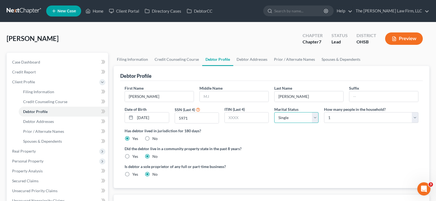
select select "1"
click at [274, 112] on select "Select Single Married Separated Divorced Widowed" at bounding box center [296, 117] width 44 height 11
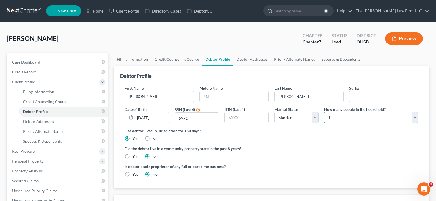
click at [416, 119] on select "Select 1 2 3 4 5 6 7 8 9 10 11 12 13 14 15 16 17 18 19 20" at bounding box center [371, 117] width 94 height 11
select select "4"
click at [324, 112] on select "Select 1 2 3 4 5 6 7 8 9 10 11 12 13 14 15 16 17 18 19 20" at bounding box center [371, 117] width 94 height 11
click at [251, 60] on link "Debtor Addresses" at bounding box center [251, 59] width 37 height 13
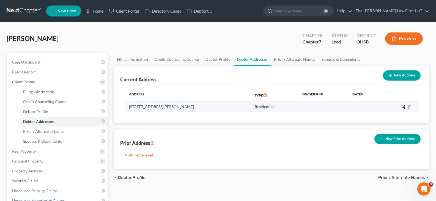
click at [404, 107] on icon "button" at bounding box center [403, 107] width 4 height 4
select select "36"
select select "0"
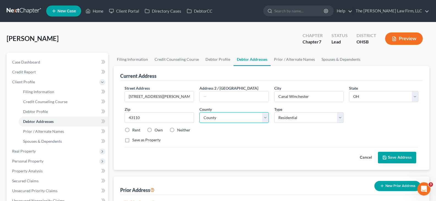
click at [265, 118] on select "County [GEOGRAPHIC_DATA] [GEOGRAPHIC_DATA] [GEOGRAPHIC_DATA] [GEOGRAPHIC_DATA] …" at bounding box center [234, 117] width 69 height 11
select select "24"
click at [200, 112] on select "County [GEOGRAPHIC_DATA] [GEOGRAPHIC_DATA] [GEOGRAPHIC_DATA] [GEOGRAPHIC_DATA] …" at bounding box center [234, 117] width 69 height 11
click at [132, 131] on label "Rent" at bounding box center [136, 130] width 8 height 6
click at [135, 131] on input "Rent" at bounding box center [137, 129] width 4 height 4
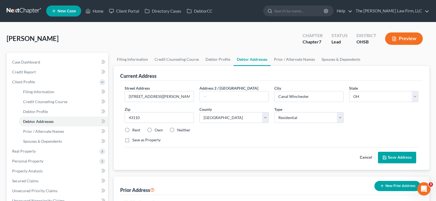
radio input "true"
click at [399, 158] on button "Save Address" at bounding box center [397, 158] width 38 height 12
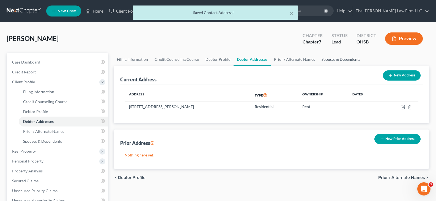
click at [338, 59] on link "Spouses & Dependents" at bounding box center [341, 59] width 45 height 13
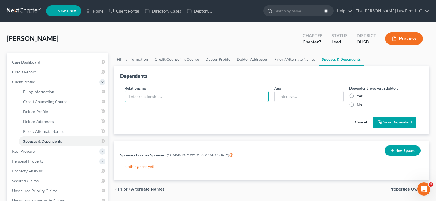
drag, startPoint x: 228, startPoint y: 97, endPoint x: 199, endPoint y: 106, distance: 30.9
click at [228, 97] on input "text" at bounding box center [197, 96] width 144 height 10
type input "child"
click at [298, 97] on input "text" at bounding box center [309, 96] width 69 height 10
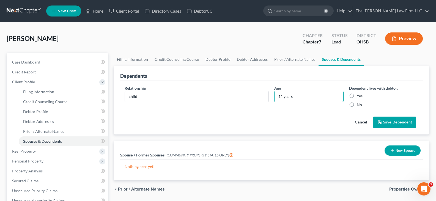
type input "11 years"
click at [357, 96] on label "Yes" at bounding box center [360, 96] width 6 height 6
click at [359, 96] on input "Yes" at bounding box center [361, 95] width 4 height 4
radio input "true"
click at [381, 122] on icon "submit" at bounding box center [380, 122] width 4 height 4
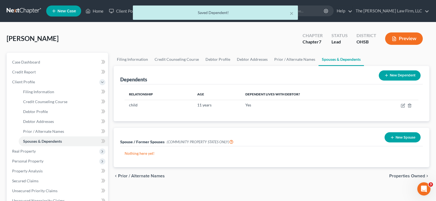
click at [387, 75] on icon at bounding box center [387, 75] width 4 height 4
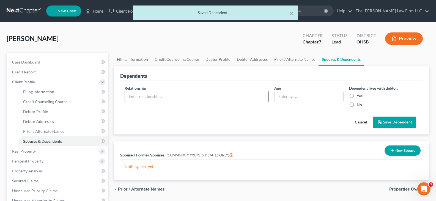
click at [183, 98] on input "text" at bounding box center [197, 96] width 144 height 10
type input "child"
click at [294, 98] on input "text" at bounding box center [309, 96] width 69 height 10
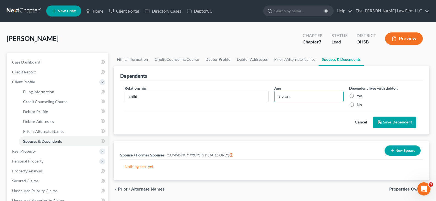
type input "9 years"
click at [399, 122] on button "Save Dependent" at bounding box center [394, 123] width 43 height 12
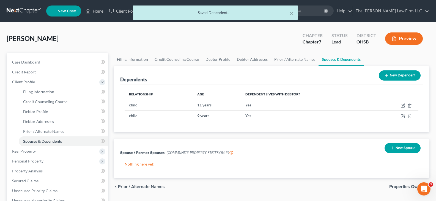
click at [386, 75] on icon at bounding box center [387, 75] width 4 height 4
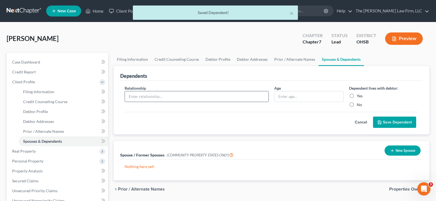
drag, startPoint x: 191, startPoint y: 95, endPoint x: 189, endPoint y: 99, distance: 4.7
click at [191, 95] on input "text" at bounding box center [197, 96] width 144 height 10
type input "child"
click at [289, 97] on input "text" at bounding box center [309, 96] width 69 height 10
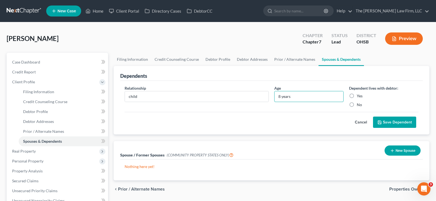
type input "8 years"
click at [357, 96] on label "Yes" at bounding box center [360, 96] width 6 height 6
click at [359, 96] on input "Yes" at bounding box center [361, 95] width 4 height 4
click at [399, 123] on button "Save Dependent" at bounding box center [394, 123] width 43 height 12
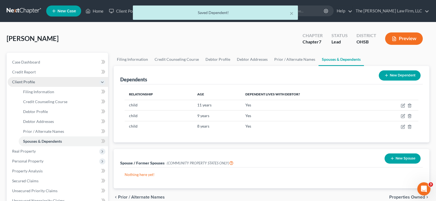
click at [42, 85] on span "Client Profile" at bounding box center [58, 82] width 100 height 10
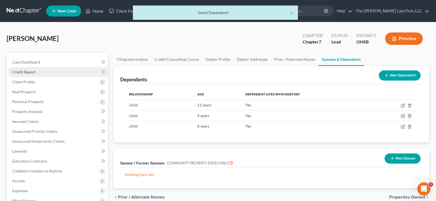
click at [37, 72] on link "Credit Report" at bounding box center [58, 72] width 100 height 10
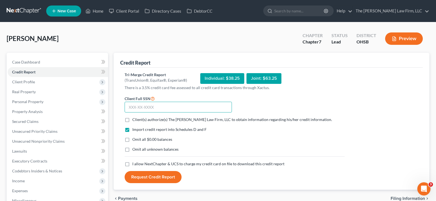
click at [130, 108] on input "text" at bounding box center [178, 107] width 107 height 11
click at [132, 120] on label "Client(s) authorize(s) The [PERSON_NAME] Law Firm, LLC to obtain information re…" at bounding box center [232, 120] width 200 height 6
click at [135, 120] on input "Client(s) authorize(s) The [PERSON_NAME] Law Firm, LLC to obtain information re…" at bounding box center [137, 119] width 4 height 4
click at [132, 140] on label "Omit all $0.00 balances" at bounding box center [152, 140] width 40 height 6
click at [135, 140] on input "Omit all $0.00 balances" at bounding box center [137, 139] width 4 height 4
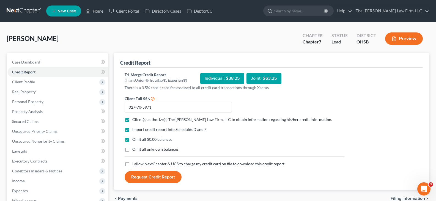
click at [132, 164] on label "I allow NextChapter & UCS to charge my credit card on file to download this cre…" at bounding box center [208, 164] width 152 height 6
click at [135, 164] on input "I allow NextChapter & UCS to charge my credit card on file to download this cre…" at bounding box center [137, 163] width 4 height 4
click at [146, 177] on button "Request Credit Report" at bounding box center [153, 177] width 57 height 12
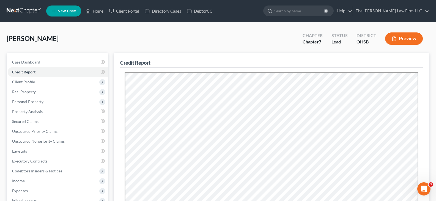
scroll to position [28, 0]
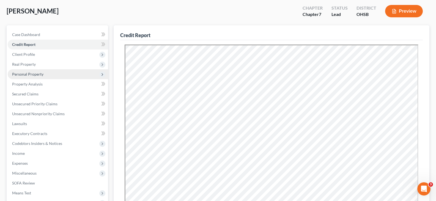
click at [35, 76] on span "Personal Property" at bounding box center [27, 74] width 31 height 5
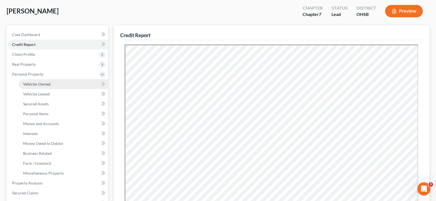
click at [35, 86] on span "Vehicles Owned" at bounding box center [37, 84] width 28 height 5
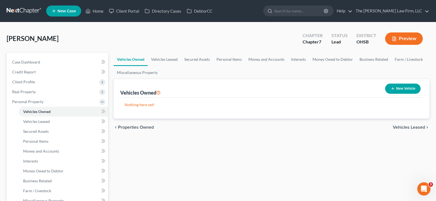
click at [393, 88] on icon "button" at bounding box center [393, 88] width 4 height 4
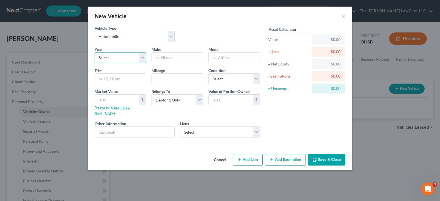
click at [143, 58] on select "Select 2026 2025 2024 2023 2022 2021 2020 2019 2018 2017 2016 2015 2014 2013 20…" at bounding box center [120, 57] width 51 height 11
click at [95, 52] on select "Select 2026 2025 2024 2023 2022 2021 2020 2019 2018 2017 2016 2015 2014 2013 20…" at bounding box center [120, 57] width 51 height 11
click at [167, 56] on input "text" at bounding box center [177, 58] width 51 height 10
click at [213, 59] on input "text" at bounding box center [234, 58] width 51 height 10
click at [127, 78] on input "text" at bounding box center [120, 79] width 51 height 10
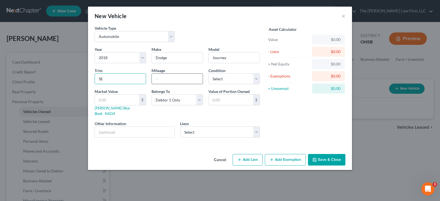
click at [165, 78] on input "text" at bounding box center [177, 79] width 51 height 10
click at [106, 100] on input "text" at bounding box center [117, 100] width 44 height 10
click at [177, 79] on input "text" at bounding box center [177, 79] width 51 height 10
click at [157, 79] on input "text" at bounding box center [177, 79] width 51 height 10
click at [324, 154] on button "Save & Close" at bounding box center [326, 160] width 37 height 12
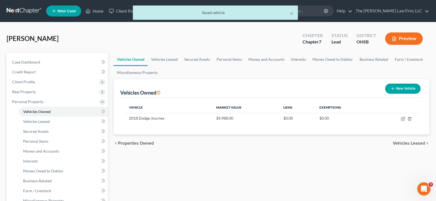
click at [392, 89] on icon "button" at bounding box center [393, 88] width 4 height 4
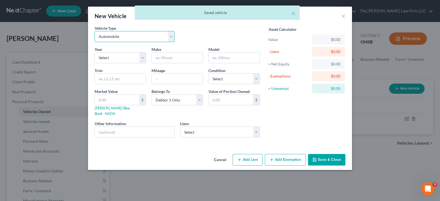
click at [172, 39] on select "Select Automobile Truck Trailer Watercraft Aircraft Motor Home Atv Other Vehicle" at bounding box center [135, 36] width 80 height 11
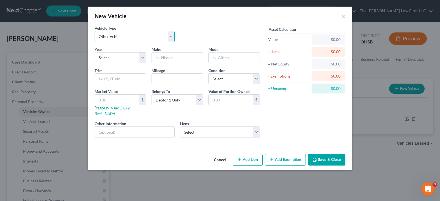
click at [95, 31] on select "Select Automobile Truck Trailer Watercraft Aircraft Motor Home Atv Other Vehicle" at bounding box center [135, 36] width 80 height 11
click at [142, 58] on select "Select 2026 2025 2024 2023 2022 2021 2020 2019 2018 2017 2016 2015 2014 2013 20…" at bounding box center [120, 57] width 51 height 11
click at [95, 52] on select "Select 2026 2025 2024 2023 2022 2021 2020 2019 2018 2017 2016 2015 2014 2013 20…" at bounding box center [120, 57] width 51 height 11
click at [172, 59] on input "text" at bounding box center [177, 58] width 51 height 10
click at [230, 58] on input "text" at bounding box center [234, 58] width 51 height 10
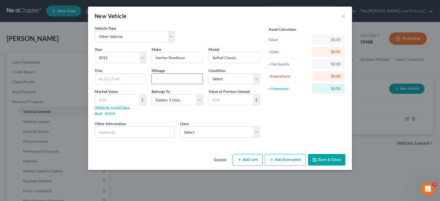
click at [159, 79] on input "text" at bounding box center [177, 79] width 51 height 10
drag, startPoint x: 258, startPoint y: 80, endPoint x: 252, endPoint y: 83, distance: 6.7
click at [258, 80] on select "Select Excellent Very Good Good Fair Poor" at bounding box center [234, 79] width 51 height 11
click at [209, 74] on select "Select Excellent Very Good Good Fair Poor" at bounding box center [234, 79] width 51 height 11
click at [109, 79] on input "text" at bounding box center [120, 79] width 51 height 10
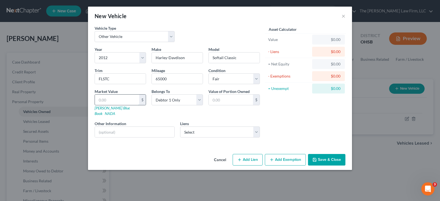
click at [111, 101] on input "text" at bounding box center [117, 100] width 44 height 10
click at [317, 158] on icon "button" at bounding box center [315, 160] width 4 height 4
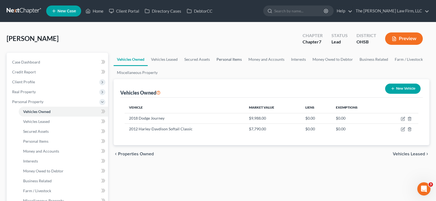
click at [230, 60] on link "Personal Items" at bounding box center [229, 59] width 32 height 13
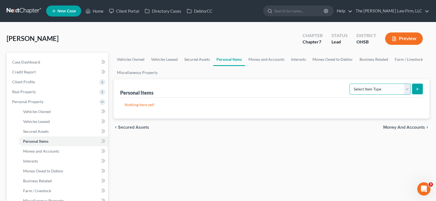
click at [406, 91] on select "Select Item Type Clothing Collectibles Of Value Electronics Firearms Household …" at bounding box center [380, 89] width 61 height 11
click at [350, 84] on select "Select Item Type Clothing Collectibles Of Value Electronics Firearms Household …" at bounding box center [380, 89] width 61 height 11
click at [420, 90] on icon "submit" at bounding box center [417, 89] width 4 height 4
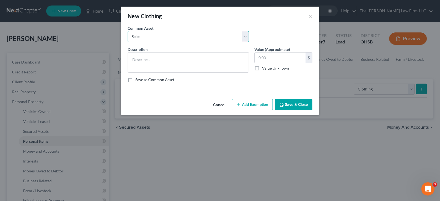
drag, startPoint x: 199, startPoint y: 37, endPoint x: 195, endPoint y: 41, distance: 5.7
click at [199, 37] on select "Select Clothes, shoes and wearing apparel" at bounding box center [188, 36] width 121 height 11
click at [128, 31] on select "Select Clothes, shoes and wearing apparel" at bounding box center [188, 36] width 121 height 11
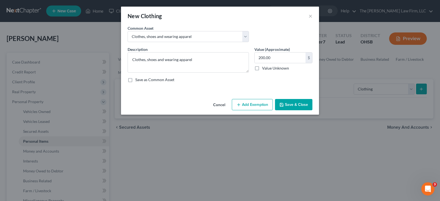
click at [260, 104] on button "Add Exemption" at bounding box center [252, 105] width 41 height 12
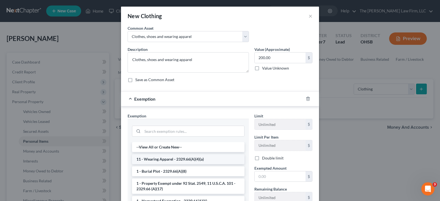
click at [220, 160] on li "11 - Wearing Apparel - 2329.66(A)(4)(a)" at bounding box center [188, 159] width 113 height 10
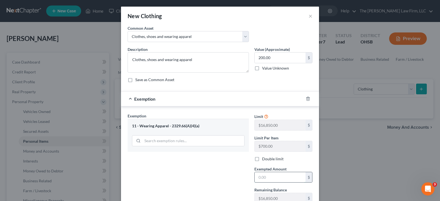
click at [261, 177] on input "text" at bounding box center [280, 177] width 51 height 10
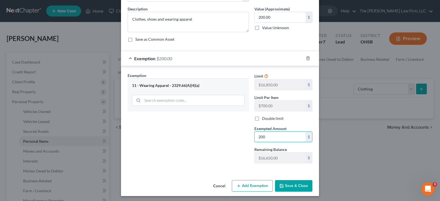
scroll to position [42, 0]
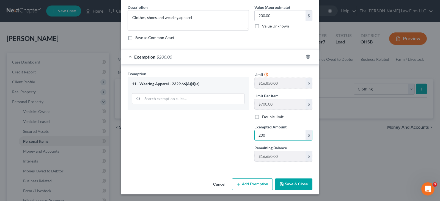
click at [292, 186] on button "Save & Close" at bounding box center [293, 185] width 37 height 12
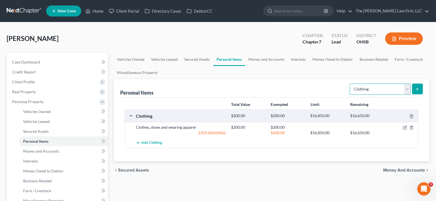
click at [408, 90] on select "Select Item Type Clothing Collectibles Of Value Electronics Firearms Household …" at bounding box center [380, 89] width 61 height 11
click at [350, 84] on select "Select Item Type Clothing Collectibles Of Value Electronics Firearms Household …" at bounding box center [380, 89] width 61 height 11
click at [417, 89] on icon "submit" at bounding box center [417, 89] width 4 height 4
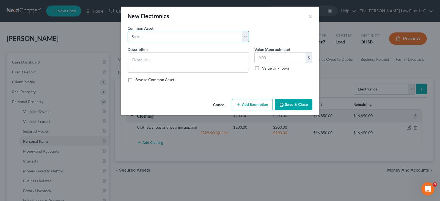
drag, startPoint x: 187, startPoint y: 34, endPoint x: 181, endPoint y: 38, distance: 6.8
click at [187, 34] on select "Select Computers, Cell Phones, TV's" at bounding box center [188, 36] width 121 height 11
click at [128, 31] on select "Select Computers, Cell Phones, TV's" at bounding box center [188, 36] width 121 height 11
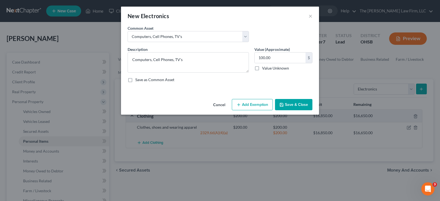
click at [241, 105] on icon "button" at bounding box center [239, 105] width 4 height 4
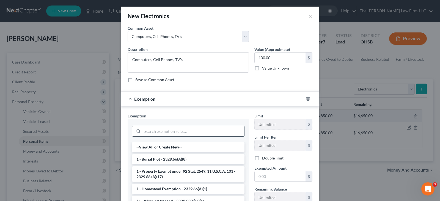
click at [212, 132] on input "search" at bounding box center [194, 131] width 102 height 10
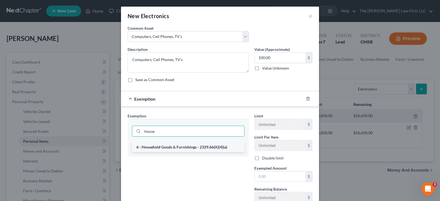
click at [219, 149] on li "6 - Household Goods & Furnishings - 2329.66(A)(4)(a)" at bounding box center [188, 147] width 113 height 10
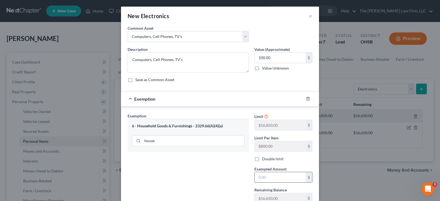
click at [261, 176] on input "text" at bounding box center [280, 177] width 51 height 10
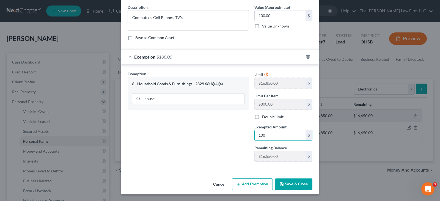
click at [281, 184] on icon "button" at bounding box center [282, 184] width 4 height 4
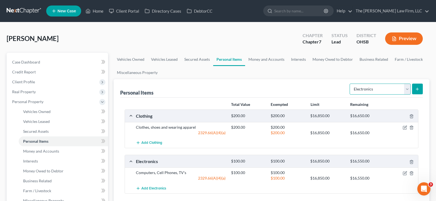
click at [407, 91] on select "Select Item Type Clothing Collectibles Of Value Electronics Firearms Household …" at bounding box center [380, 89] width 61 height 11
click at [350, 84] on select "Select Item Type Clothing Collectibles Of Value Electronics Firearms Household …" at bounding box center [380, 89] width 61 height 11
click at [418, 90] on icon "submit" at bounding box center [417, 89] width 4 height 4
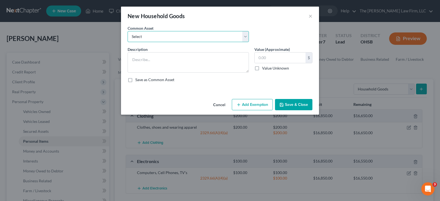
drag, startPoint x: 221, startPoint y: 36, endPoint x: 213, endPoint y: 42, distance: 9.5
click at [221, 36] on select "Select Household Furniture - Living Room, Bedroom, Dining Room. General housewa…" at bounding box center [188, 36] width 121 height 11
click at [128, 31] on select "Select Household Furniture - Living Room, Bedroom, Dining Room. General housewa…" at bounding box center [188, 36] width 121 height 11
click at [253, 108] on button "Add Exemption" at bounding box center [252, 105] width 41 height 12
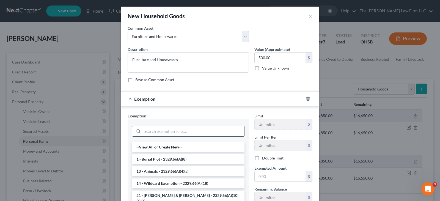
click at [227, 134] on input "search" at bounding box center [194, 131] width 102 height 10
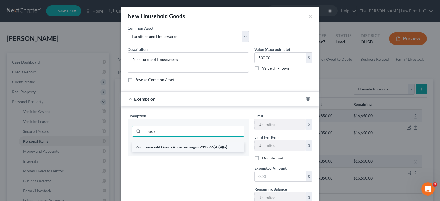
click at [186, 146] on li "6 - Household Goods & Furnishings - 2329.66(A)(4)(a)" at bounding box center [188, 147] width 113 height 10
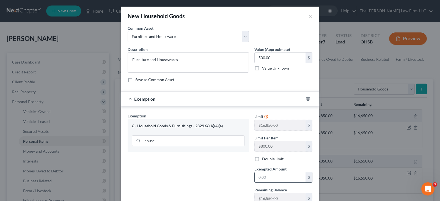
click at [272, 180] on input "text" at bounding box center [280, 177] width 51 height 10
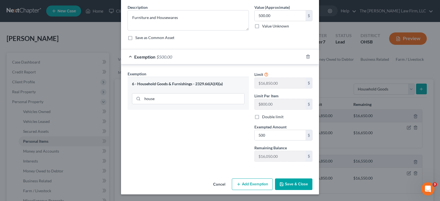
click at [300, 185] on button "Save & Close" at bounding box center [293, 185] width 37 height 12
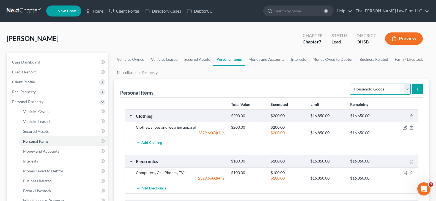
click at [408, 91] on select "Select Item Type Clothing Collectibles Of Value Electronics Firearms Household …" at bounding box center [380, 89] width 61 height 11
click at [350, 84] on select "Select Item Type Clothing Collectibles Of Value Electronics Firearms Household …" at bounding box center [380, 89] width 61 height 11
click at [417, 89] on icon "submit" at bounding box center [417, 89] width 4 height 4
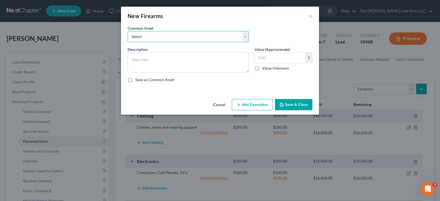
click at [187, 38] on select "Select Firearms" at bounding box center [188, 36] width 121 height 11
click at [128, 31] on select "Select Firearms" at bounding box center [188, 36] width 121 height 11
click at [272, 60] on input "text" at bounding box center [280, 58] width 51 height 10
click at [256, 105] on button "Add Exemption" at bounding box center [252, 105] width 41 height 12
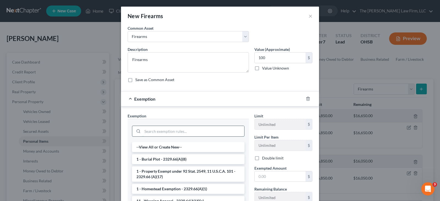
click at [208, 128] on input "search" at bounding box center [194, 131] width 102 height 10
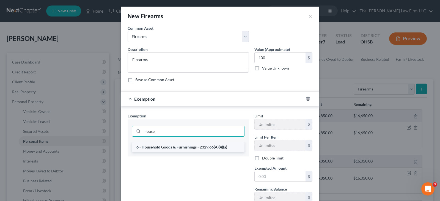
click at [197, 149] on li "6 - Household Goods & Furnishings - 2329.66(A)(4)(a)" at bounding box center [188, 147] width 113 height 10
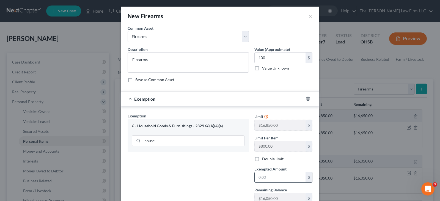
click at [261, 182] on input "text" at bounding box center [280, 177] width 51 height 10
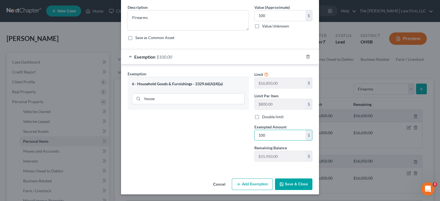
click at [282, 186] on icon "button" at bounding box center [282, 184] width 4 height 4
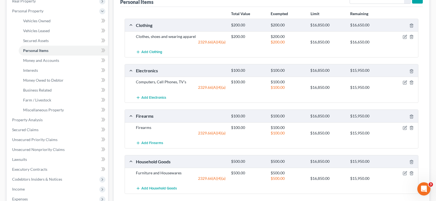
scroll to position [83, 0]
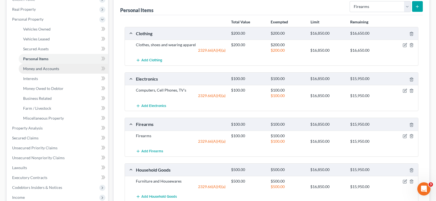
click at [48, 70] on span "Money and Accounts" at bounding box center [41, 68] width 36 height 5
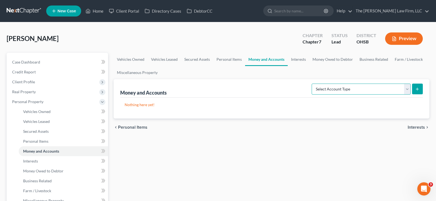
drag, startPoint x: 407, startPoint y: 90, endPoint x: 404, endPoint y: 94, distance: 5.6
click at [407, 90] on select "Select Account Type Brokerage Cash on Hand Certificates of Deposit Checking Acc…" at bounding box center [361, 89] width 99 height 11
click at [313, 84] on select "Select Account Type Brokerage Cash on Hand Certificates of Deposit Checking Acc…" at bounding box center [361, 89] width 99 height 11
click at [419, 89] on icon "submit" at bounding box center [417, 89] width 4 height 4
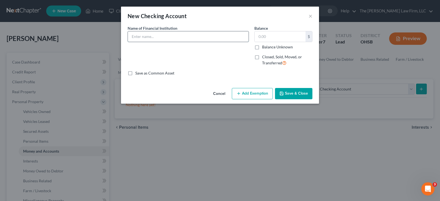
click at [169, 38] on input "text" at bounding box center [188, 36] width 121 height 10
click at [290, 94] on button "Save & Close" at bounding box center [293, 94] width 37 height 12
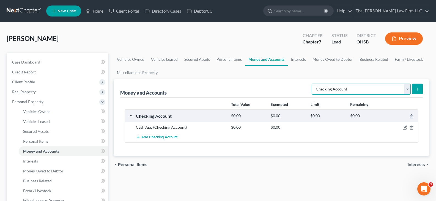
click at [407, 91] on select "Select Account Type Brokerage Cash on Hand Certificates of Deposit Checking Acc…" at bounding box center [361, 89] width 99 height 11
click at [313, 84] on select "Select Account Type Brokerage Cash on Hand Certificates of Deposit Checking Acc…" at bounding box center [361, 89] width 99 height 11
click at [419, 89] on icon "submit" at bounding box center [417, 89] width 4 height 4
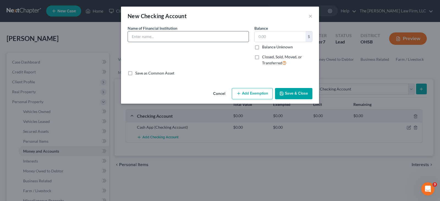
click at [173, 36] on input "text" at bounding box center [188, 36] width 121 height 10
click at [290, 94] on button "Save & Close" at bounding box center [293, 94] width 37 height 12
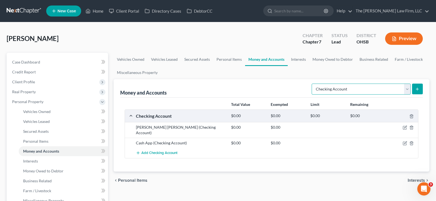
click at [407, 90] on select "Select Account Type Brokerage Cash on Hand Certificates of Deposit Checking Acc…" at bounding box center [361, 89] width 99 height 11
click at [313, 84] on select "Select Account Type Brokerage Cash on Hand Certificates of Deposit Checking Acc…" at bounding box center [361, 89] width 99 height 11
click at [418, 89] on icon "submit" at bounding box center [417, 89] width 4 height 4
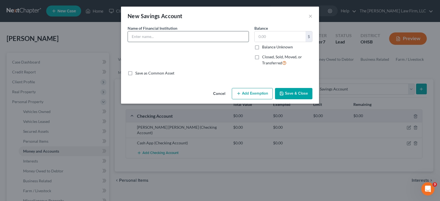
click at [220, 39] on input "text" at bounding box center [188, 36] width 121 height 10
click at [285, 94] on button "Save & Close" at bounding box center [293, 94] width 37 height 12
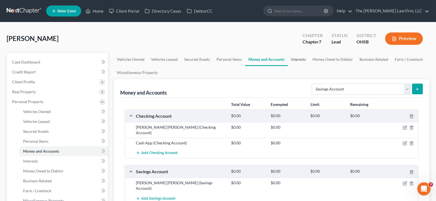
click at [295, 60] on link "Interests" at bounding box center [298, 59] width 21 height 13
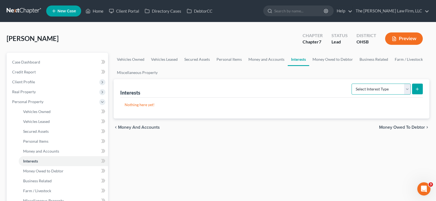
drag, startPoint x: 408, startPoint y: 90, endPoint x: 408, endPoint y: 85, distance: 5.2
click at [408, 90] on select "Select Interest Type 401K Annuity Bond Education IRA Government Bond Government…" at bounding box center [381, 89] width 59 height 11
click at [352, 84] on select "Select Interest Type 401K Annuity Bond Education IRA Government Bond Government…" at bounding box center [381, 89] width 59 height 11
click at [418, 91] on icon "submit" at bounding box center [417, 89] width 4 height 4
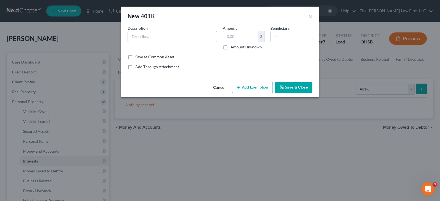
click at [166, 39] on input "text" at bounding box center [172, 36] width 89 height 10
click at [230, 39] on input "text" at bounding box center [240, 36] width 35 height 10
click at [284, 88] on icon "button" at bounding box center [281, 87] width 3 height 3
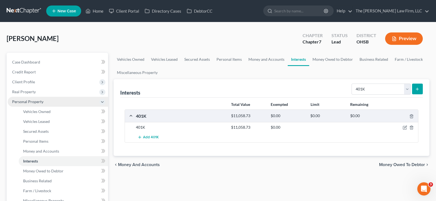
click at [53, 102] on span "Personal Property" at bounding box center [58, 102] width 100 height 10
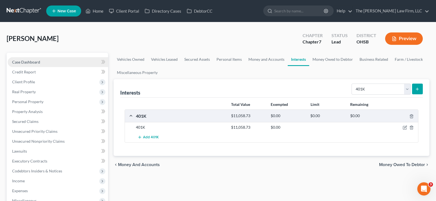
click at [33, 62] on span "Case Dashboard" at bounding box center [26, 62] width 28 height 5
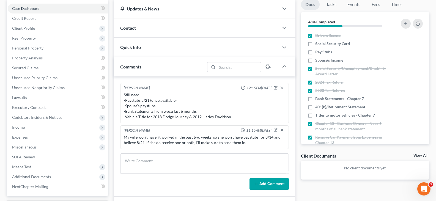
scroll to position [55, 0]
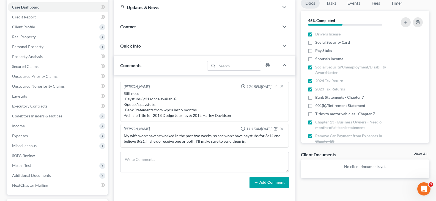
click at [276, 86] on icon "button" at bounding box center [276, 86] width 2 height 2
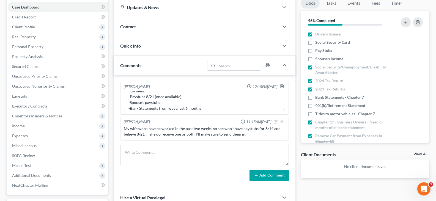
scroll to position [11, 0]
click at [177, 105] on textarea "Still need: -Paystubs 8/21 (once available) -Spouse's paystubs -Bank Statements…" at bounding box center [205, 101] width 162 height 20
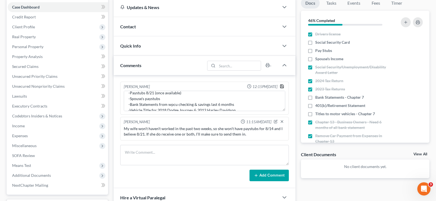
click at [283, 87] on icon "button" at bounding box center [282, 86] width 4 height 4
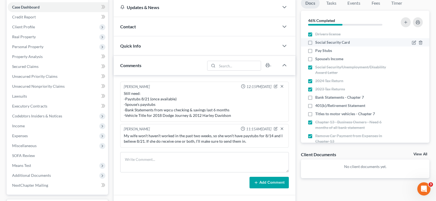
click at [315, 43] on label "Social Security Card" at bounding box center [332, 43] width 35 height 6
click at [318, 43] on input "Social Security Card" at bounding box center [320, 42] width 4 height 4
click at [315, 59] on label "Spouse's Income" at bounding box center [329, 59] width 28 height 6
click at [318, 59] on input "Spouse's Income" at bounding box center [320, 58] width 4 height 4
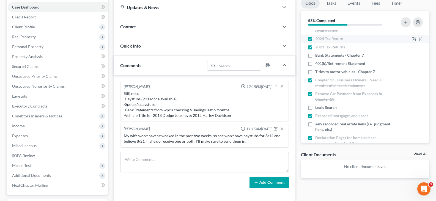
scroll to position [55, 0]
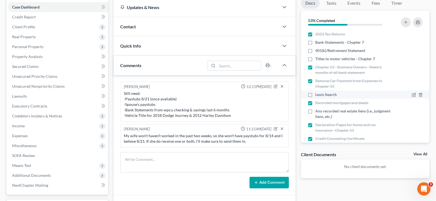
click at [315, 94] on label "Lexis Search" at bounding box center [325, 95] width 21 height 6
click at [318, 94] on input "Lexis Search" at bounding box center [320, 94] width 4 height 4
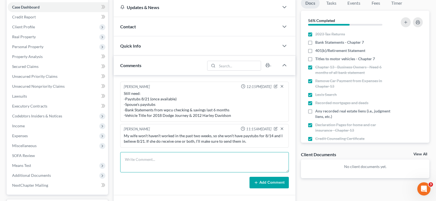
click at [241, 161] on textarea at bounding box center [204, 162] width 169 height 20
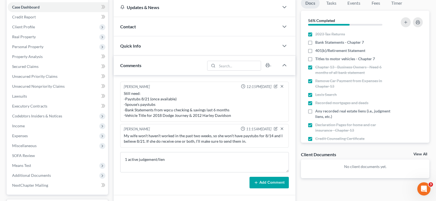
click at [270, 182] on button "Add Comment" at bounding box center [269, 183] width 39 height 12
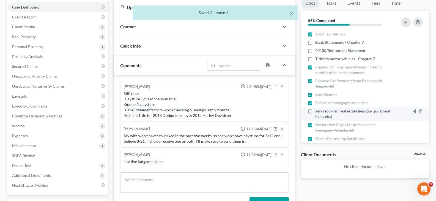
click at [315, 112] on label "Any recorded real estate liens (i.e., judgment liens, etc.)" at bounding box center [353, 113] width 77 height 11
click at [318, 112] on input "Any recorded real estate liens (i.e., judgment liens, etc.)" at bounding box center [320, 110] width 4 height 4
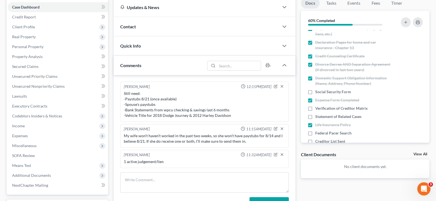
scroll to position [165, 0]
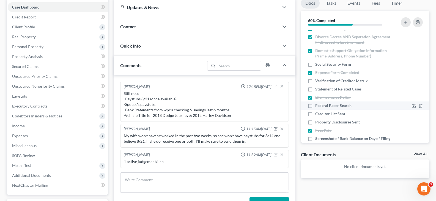
click at [315, 105] on label "Federal Pacer Search" at bounding box center [333, 106] width 36 height 6
click at [318, 105] on input "Federal Pacer Search" at bounding box center [320, 105] width 4 height 4
